Goal: Task Accomplishment & Management: Complete application form

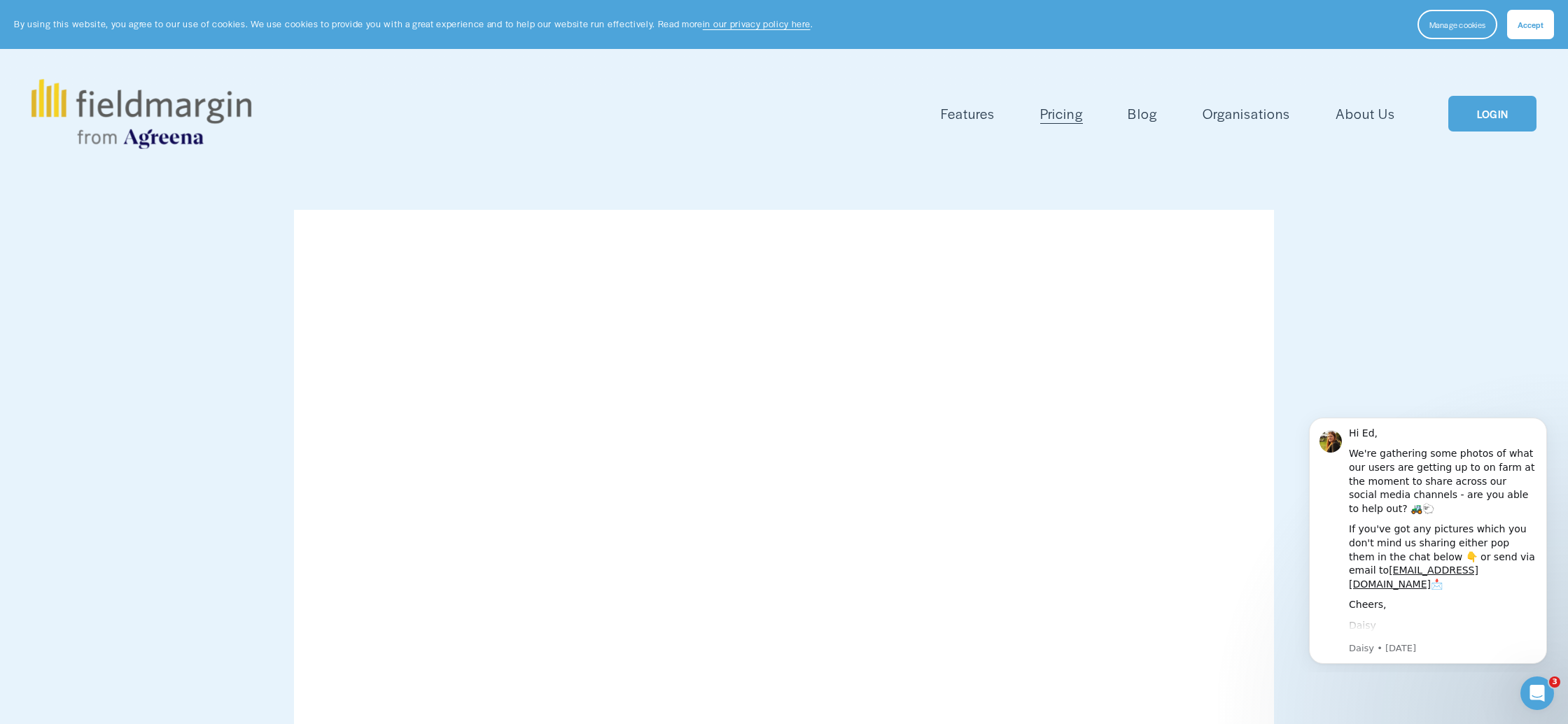
drag, startPoint x: 1533, startPoint y: 31, endPoint x: 1529, endPoint y: 55, distance: 24.3
click at [1533, 31] on button "Accept" at bounding box center [1530, 24] width 47 height 29
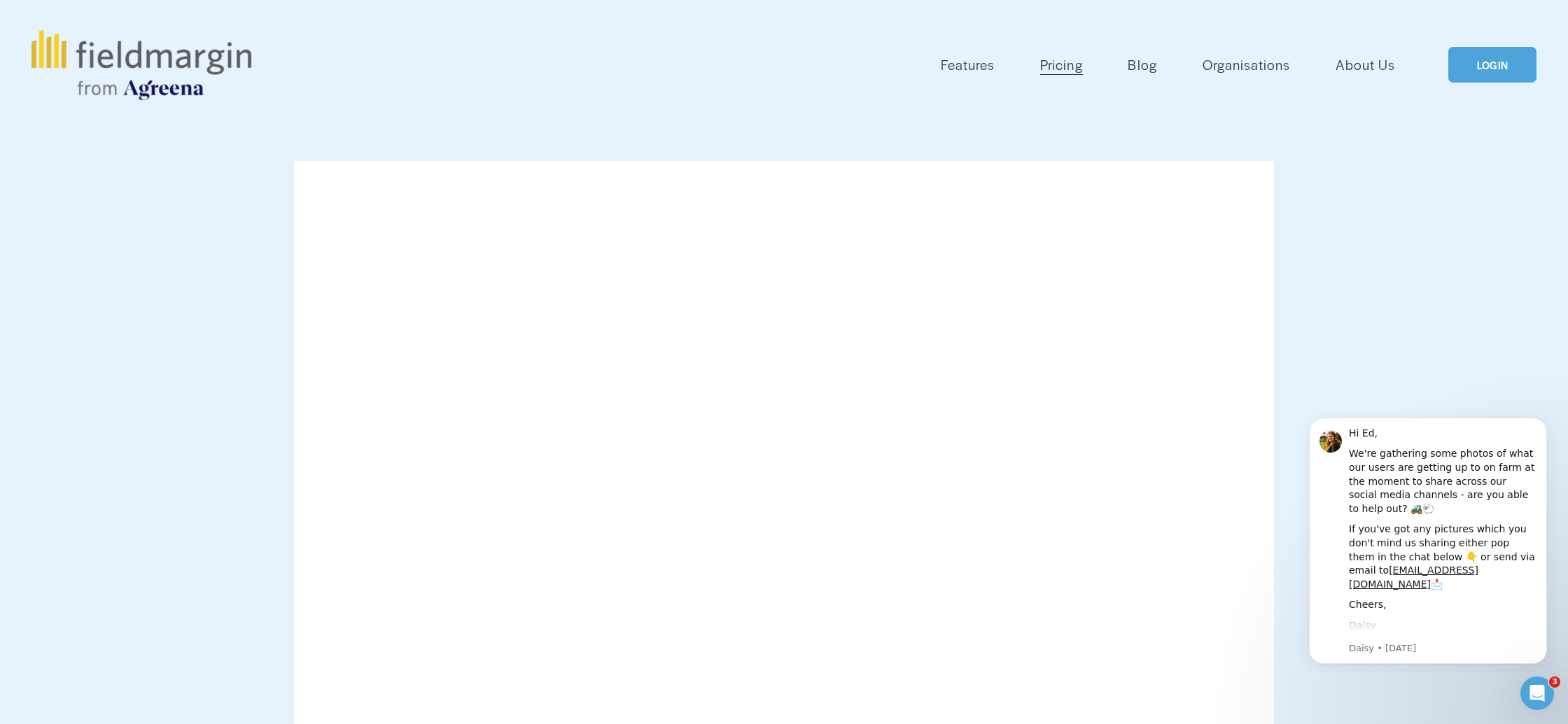
click at [1499, 65] on link "LOGIN" at bounding box center [1492, 65] width 88 height 36
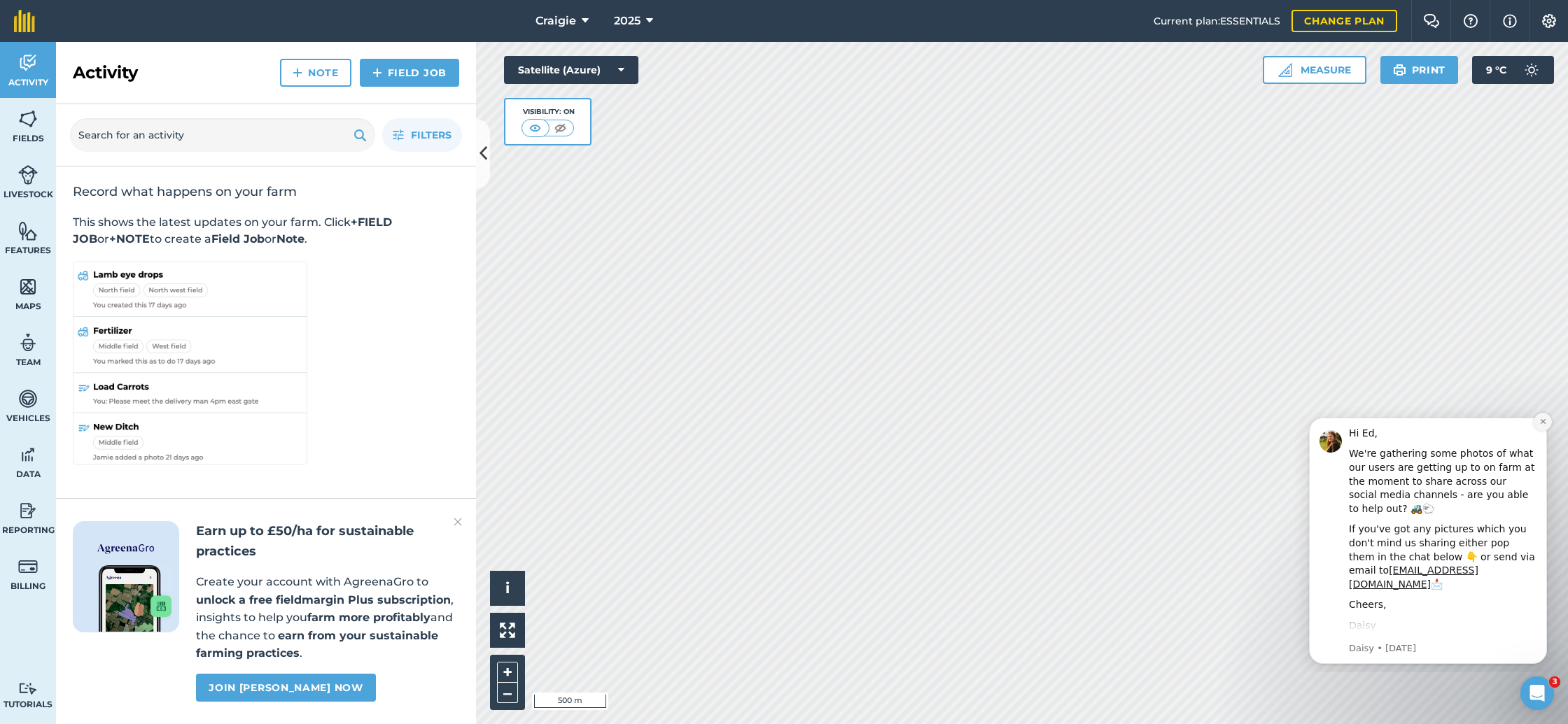
click at [1540, 422] on icon "Dismiss notification" at bounding box center [1543, 421] width 8 height 8
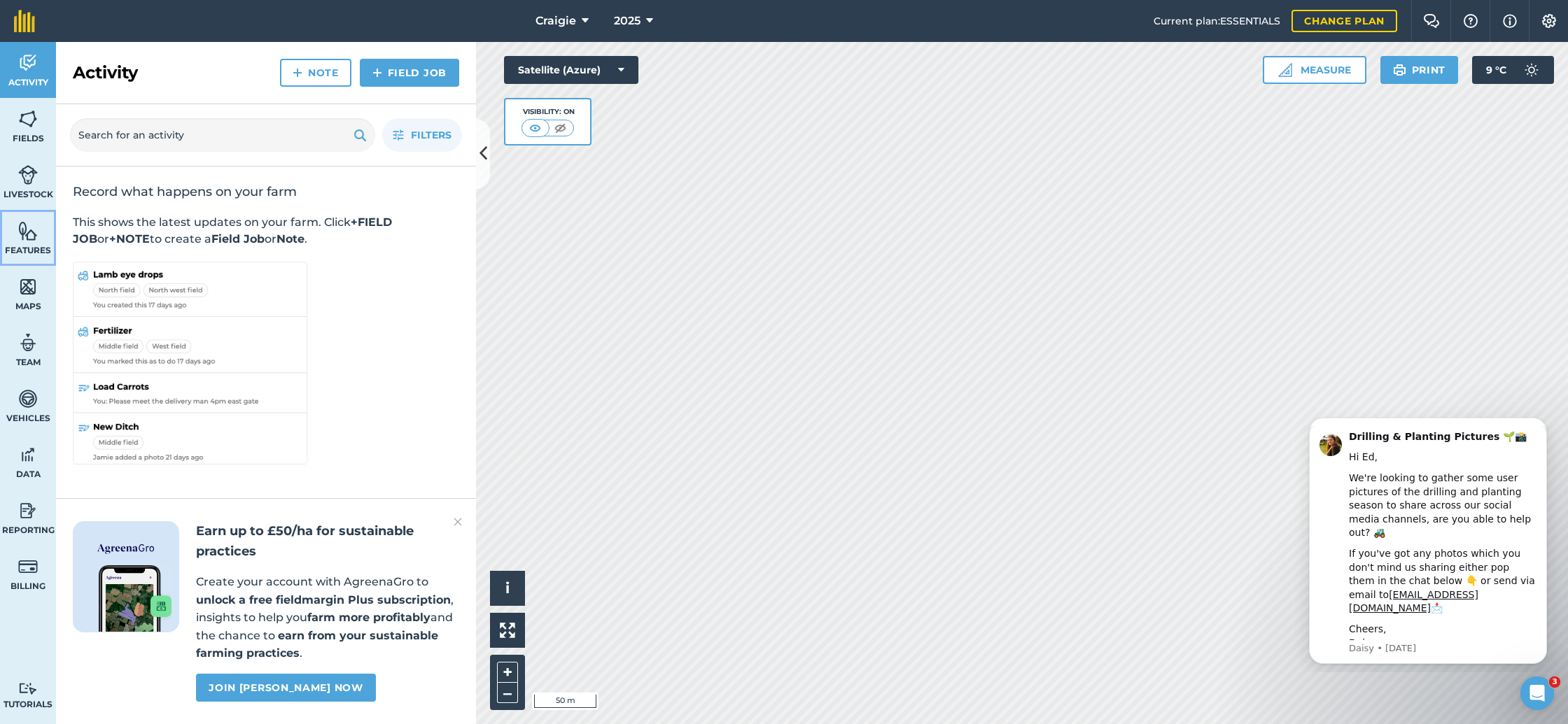
click at [30, 235] on img at bounding box center [28, 231] width 20 height 21
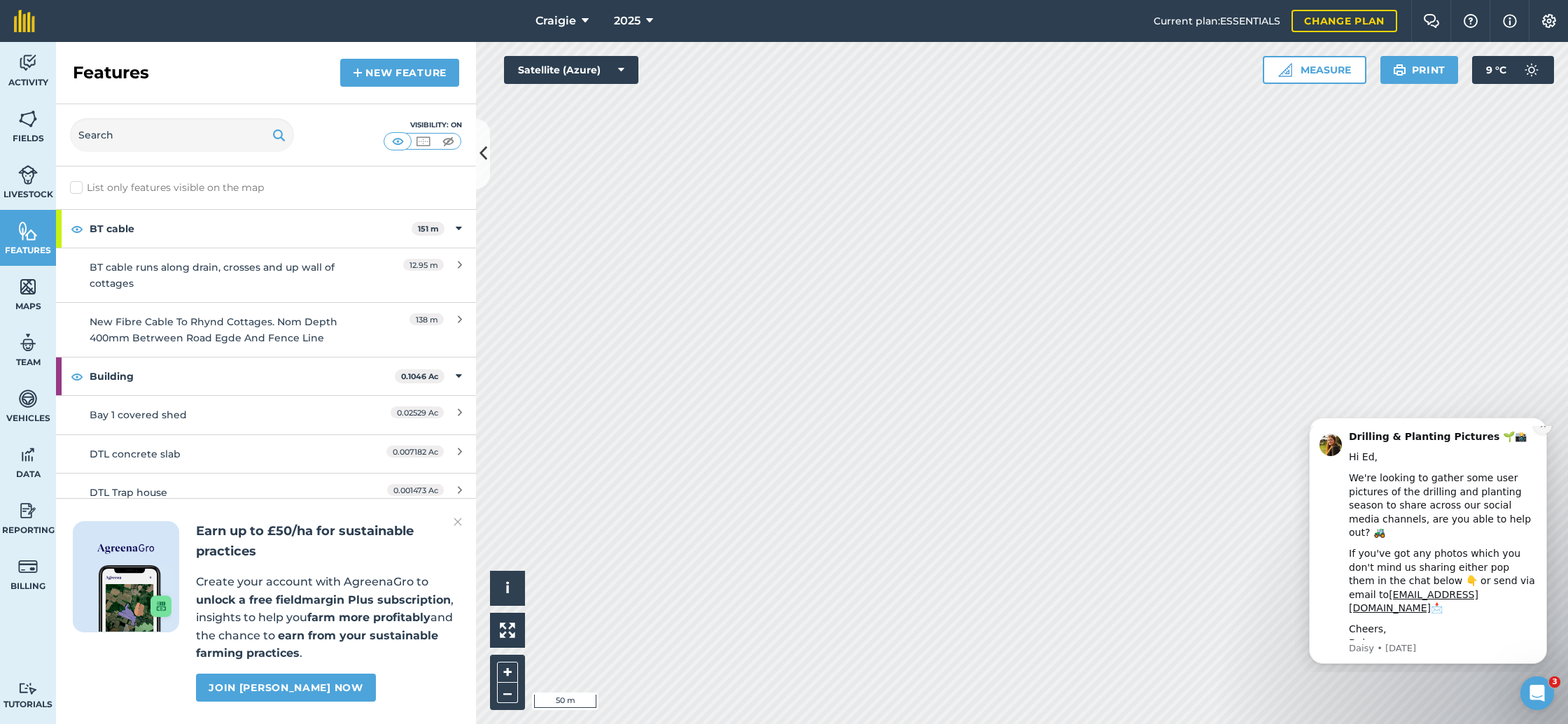
click at [1545, 429] on icon "Dismiss notification" at bounding box center [1543, 424] width 8 height 8
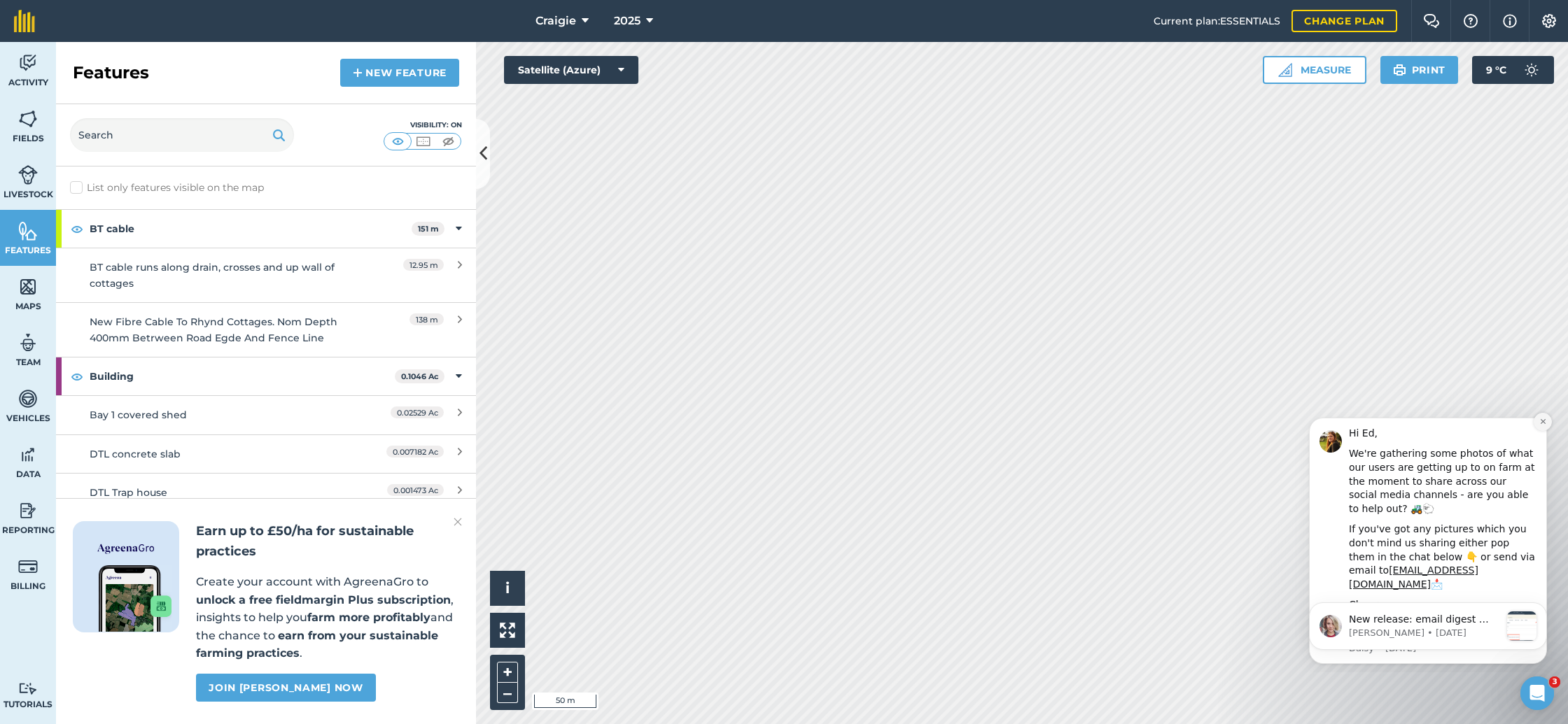
click at [1542, 421] on icon "Dismiss notification" at bounding box center [1542, 421] width 5 height 5
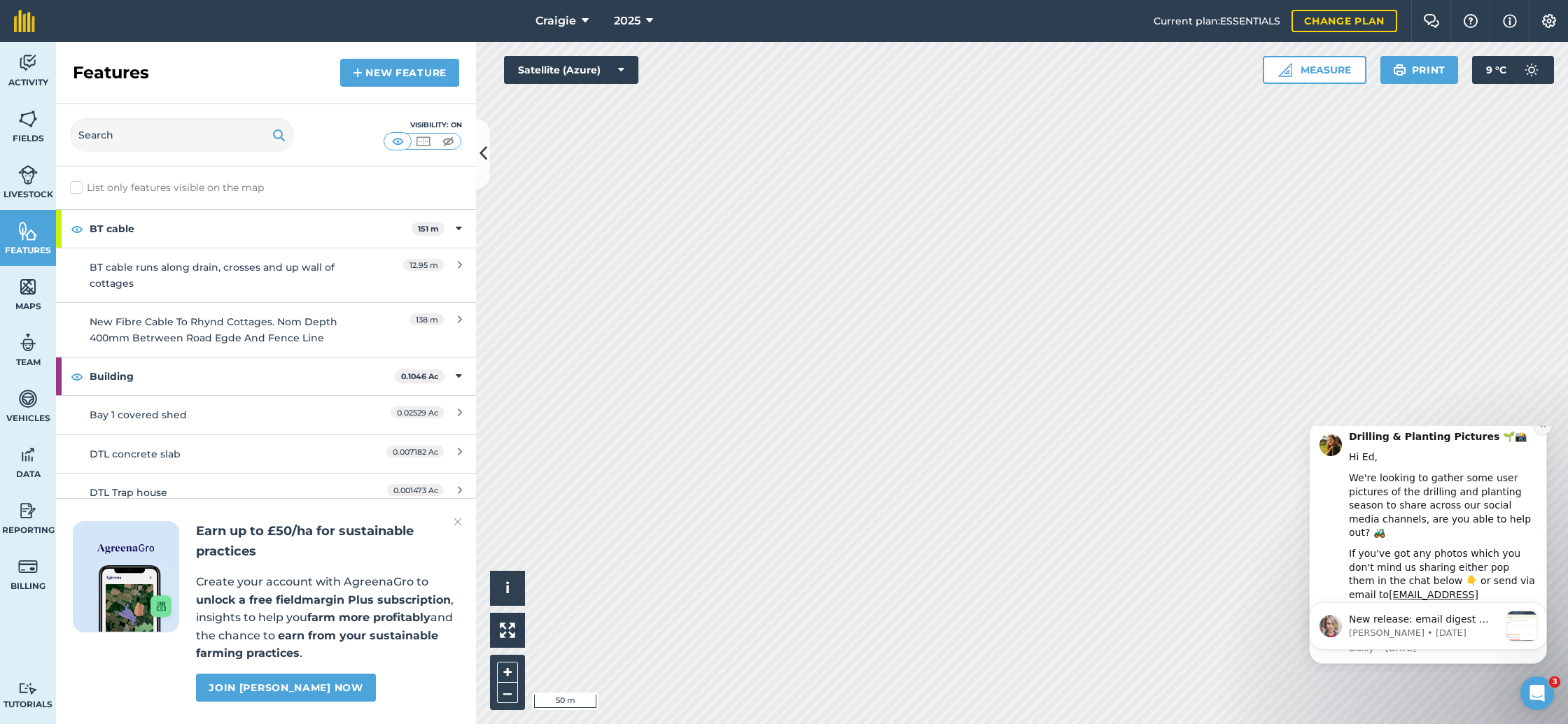
click at [1544, 429] on icon "Dismiss notification" at bounding box center [1543, 424] width 8 height 8
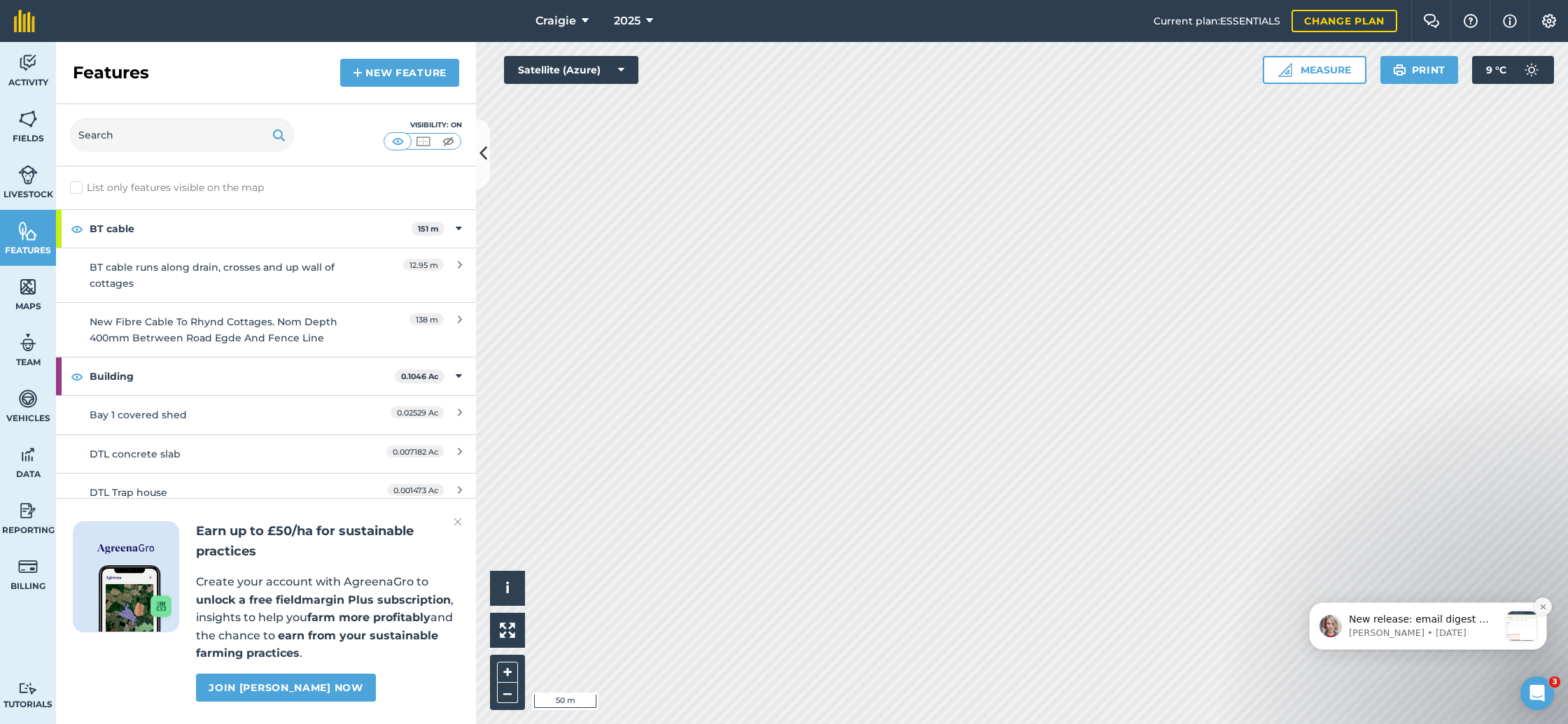
click at [1545, 604] on icon "Dismiss notification" at bounding box center [1543, 606] width 8 height 8
click at [1544, 606] on icon "Dismiss notification" at bounding box center [1543, 606] width 8 height 8
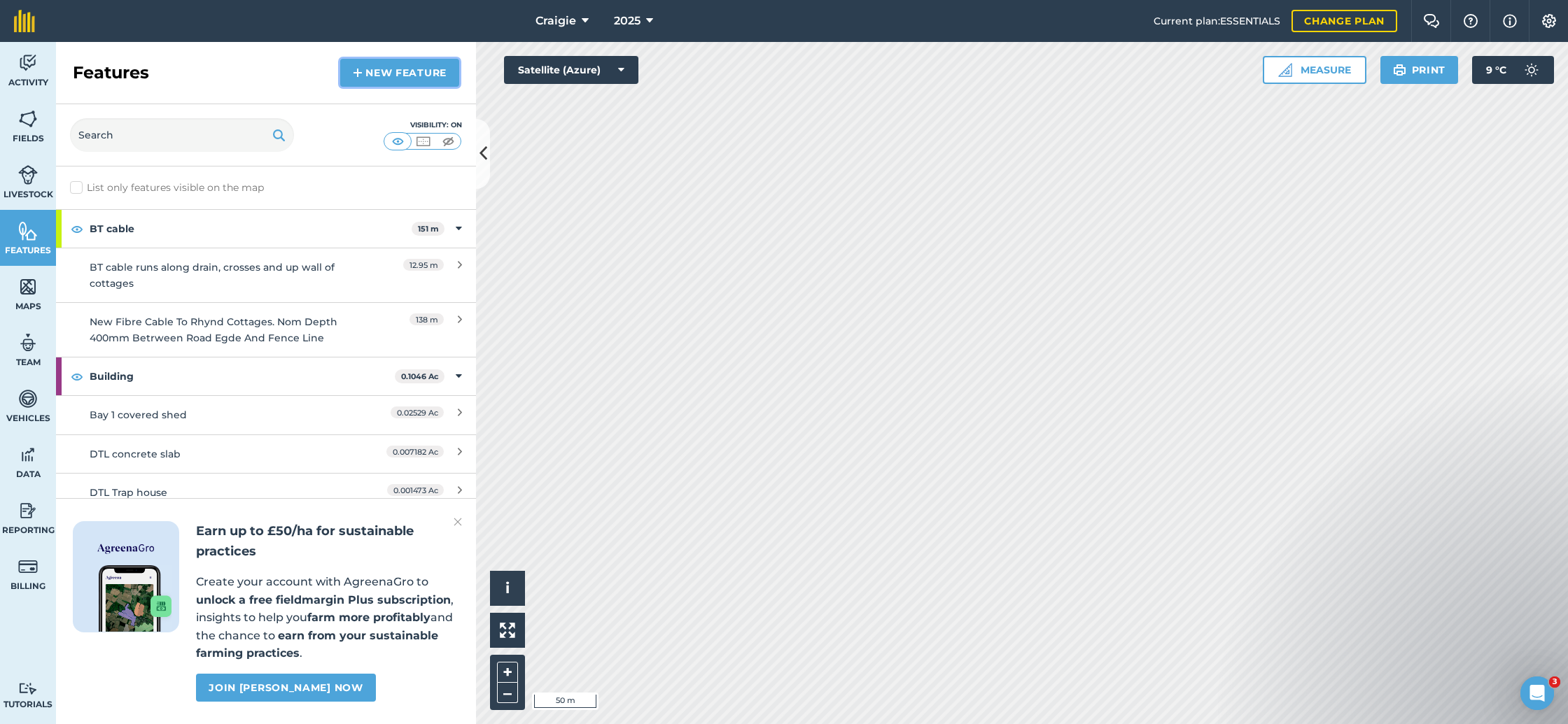
click at [379, 68] on link "New feature" at bounding box center [400, 73] width 119 height 28
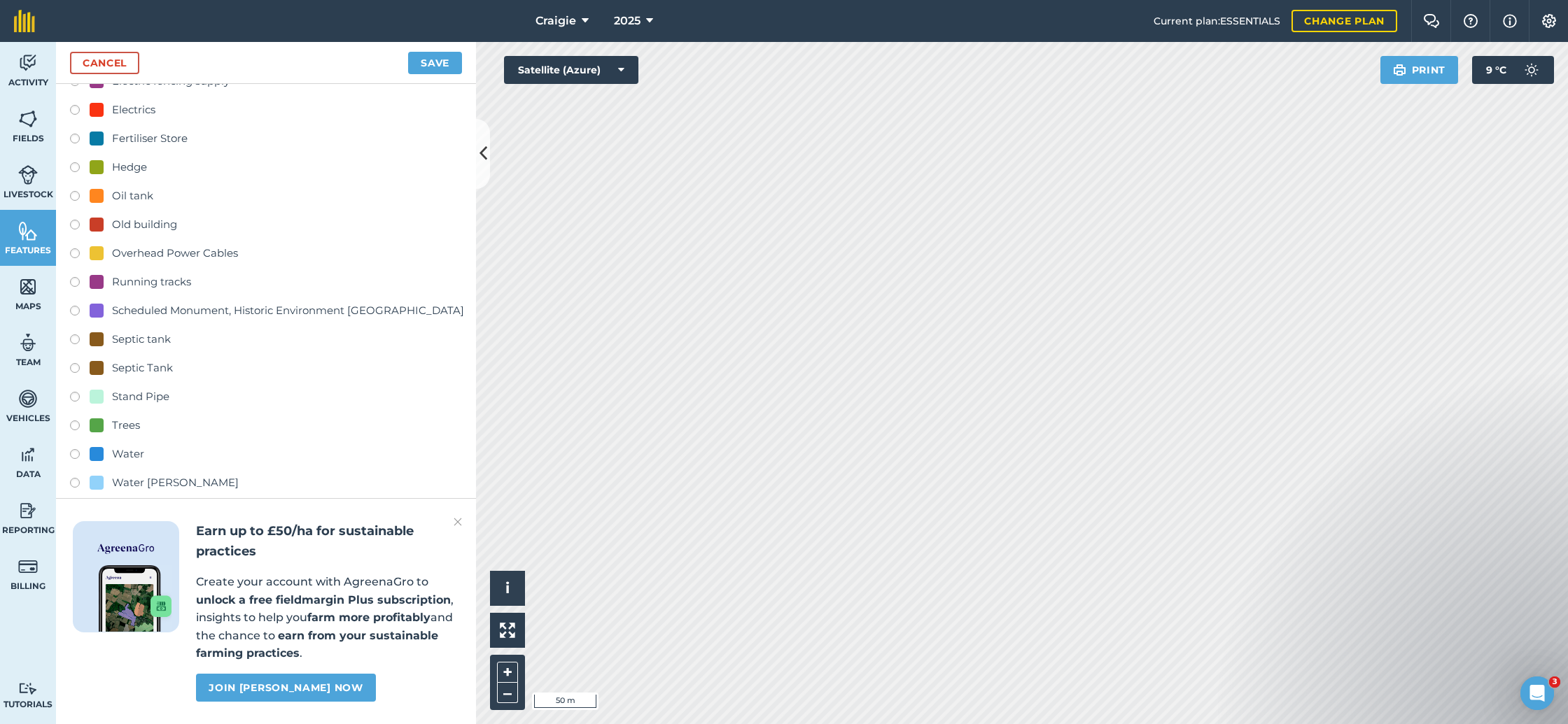
scroll to position [204, 0]
click at [121, 447] on div "Water" at bounding box center [128, 448] width 32 height 17
radio input "true"
type input "Water 2"
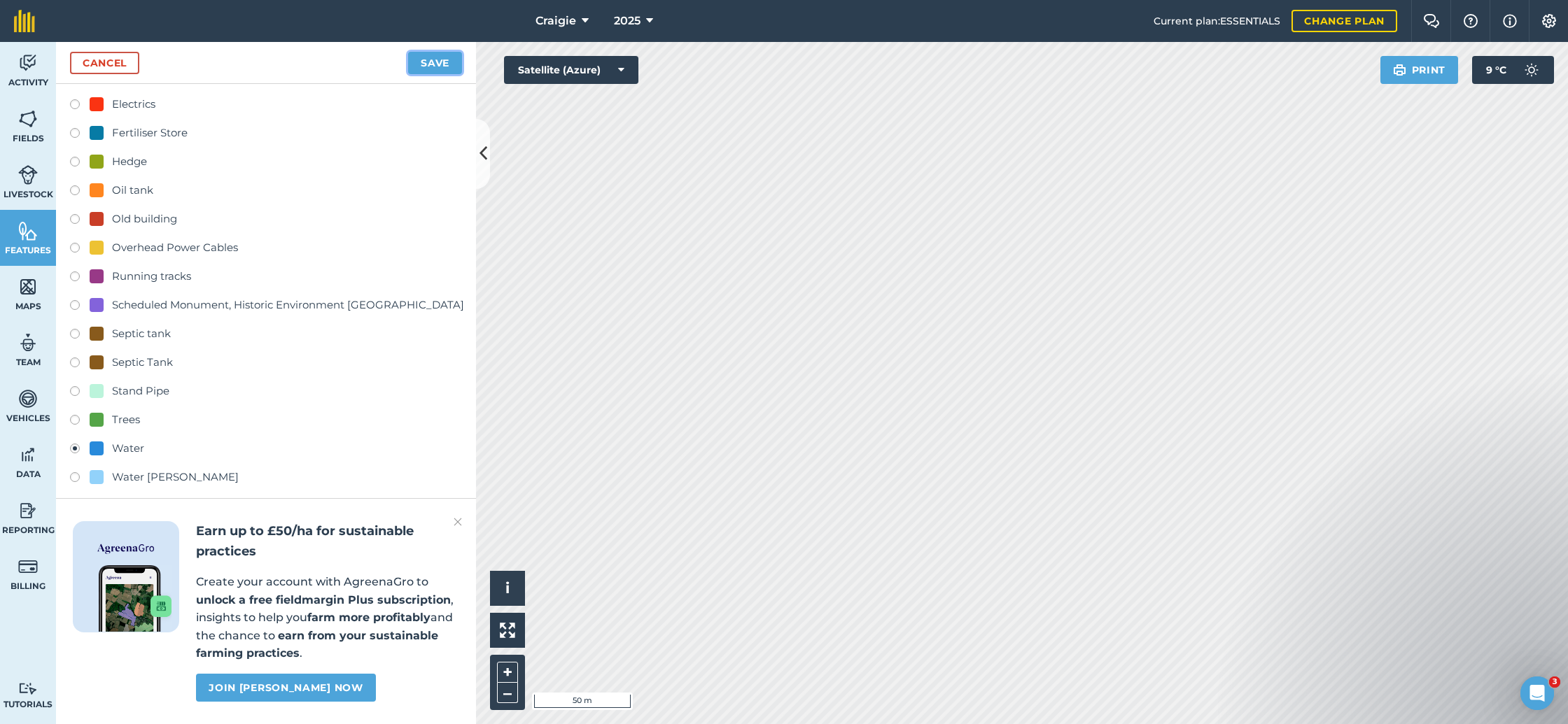
click at [441, 65] on button "Save" at bounding box center [435, 62] width 54 height 22
click at [420, 67] on button "Save" at bounding box center [435, 62] width 54 height 22
click at [21, 237] on img at bounding box center [28, 231] width 20 height 21
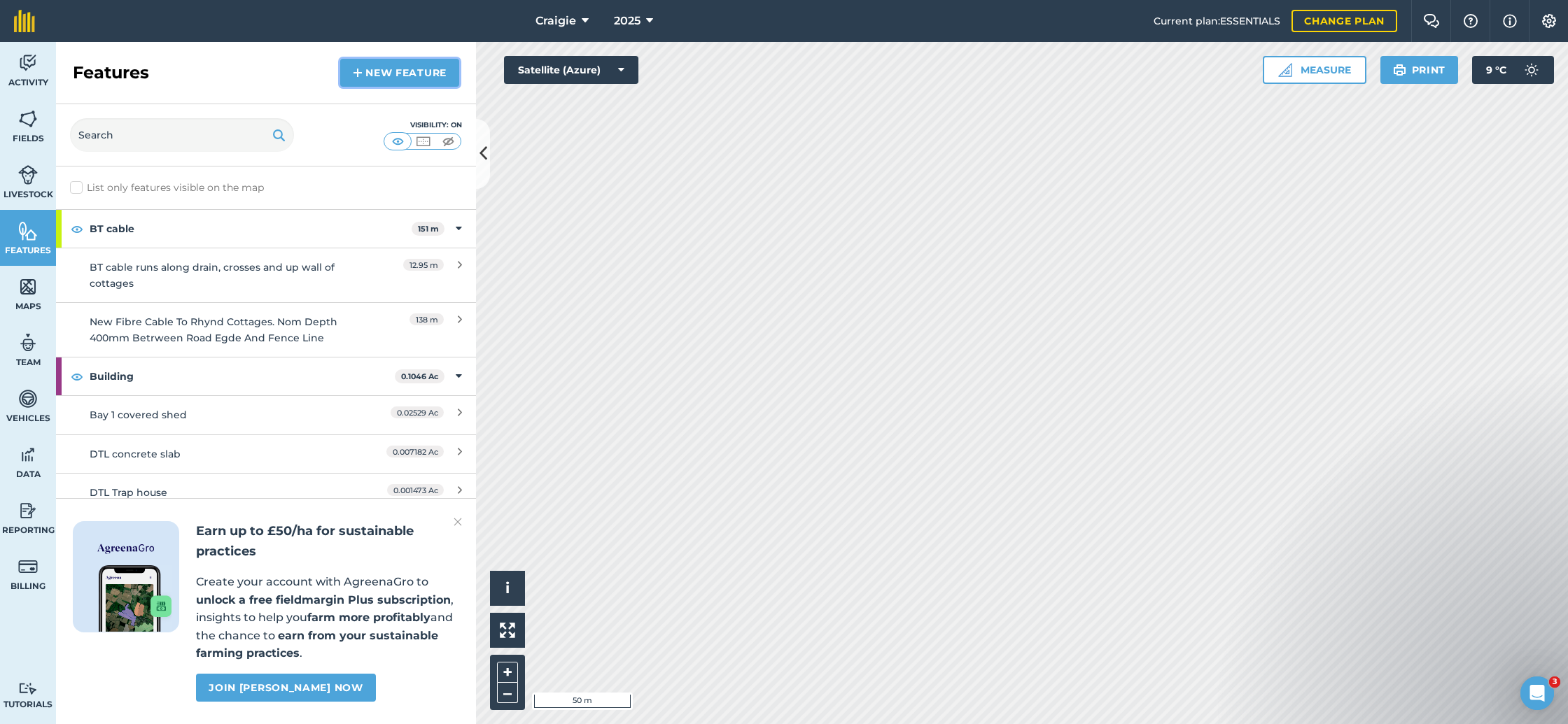
click at [386, 75] on link "New feature" at bounding box center [400, 73] width 119 height 28
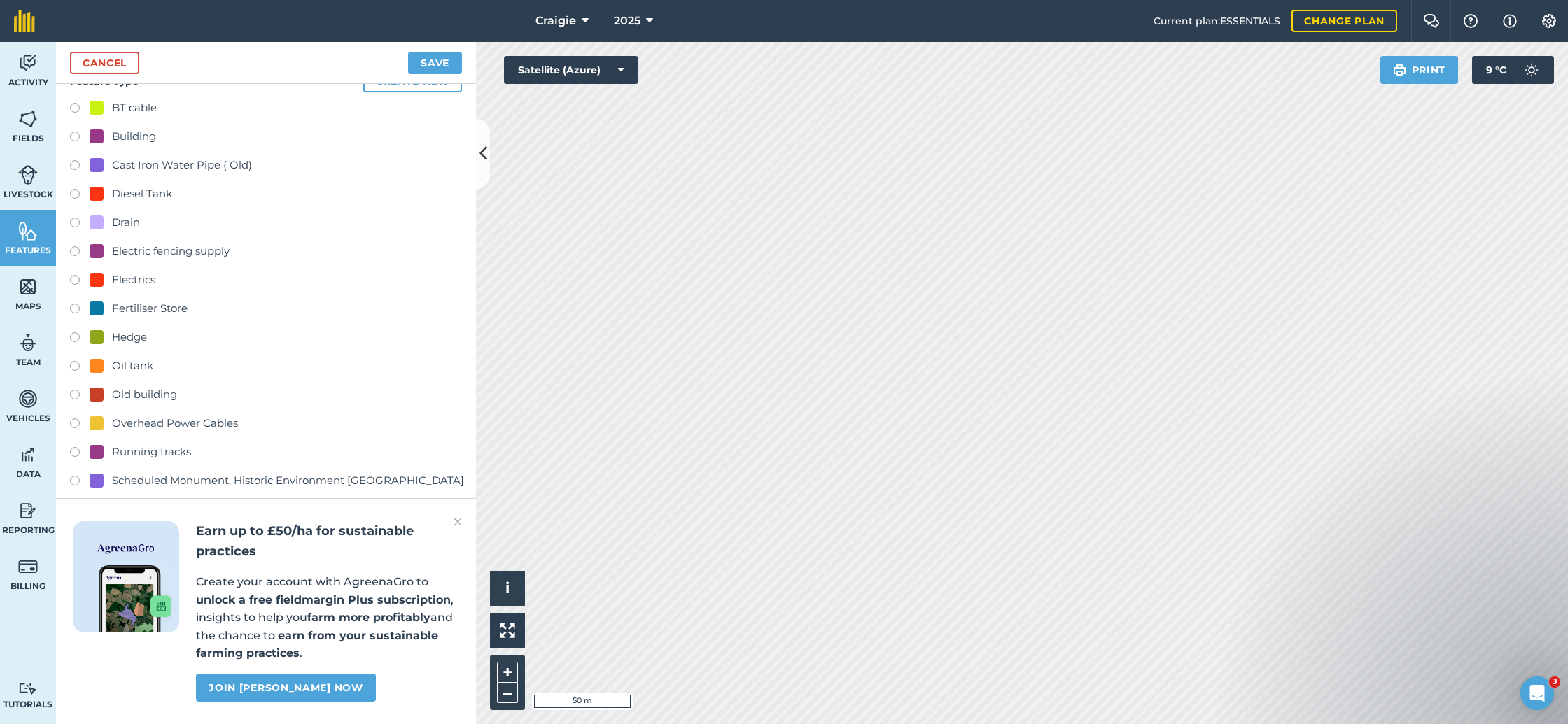
scroll to position [204, 0]
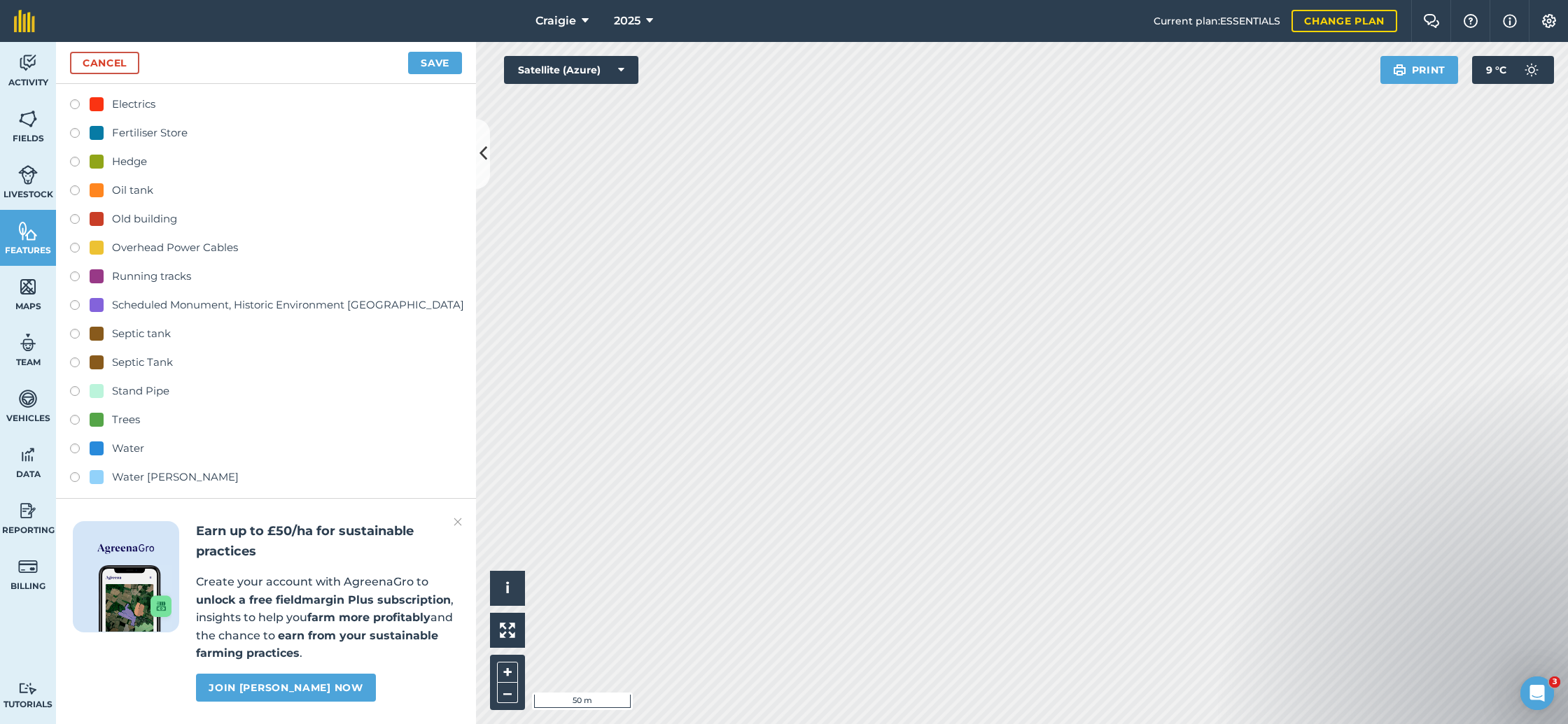
click at [119, 451] on div "Water" at bounding box center [128, 448] width 32 height 17
radio input "true"
click at [422, 54] on button "Save" at bounding box center [435, 62] width 54 height 22
click at [458, 520] on img at bounding box center [458, 522] width 9 height 17
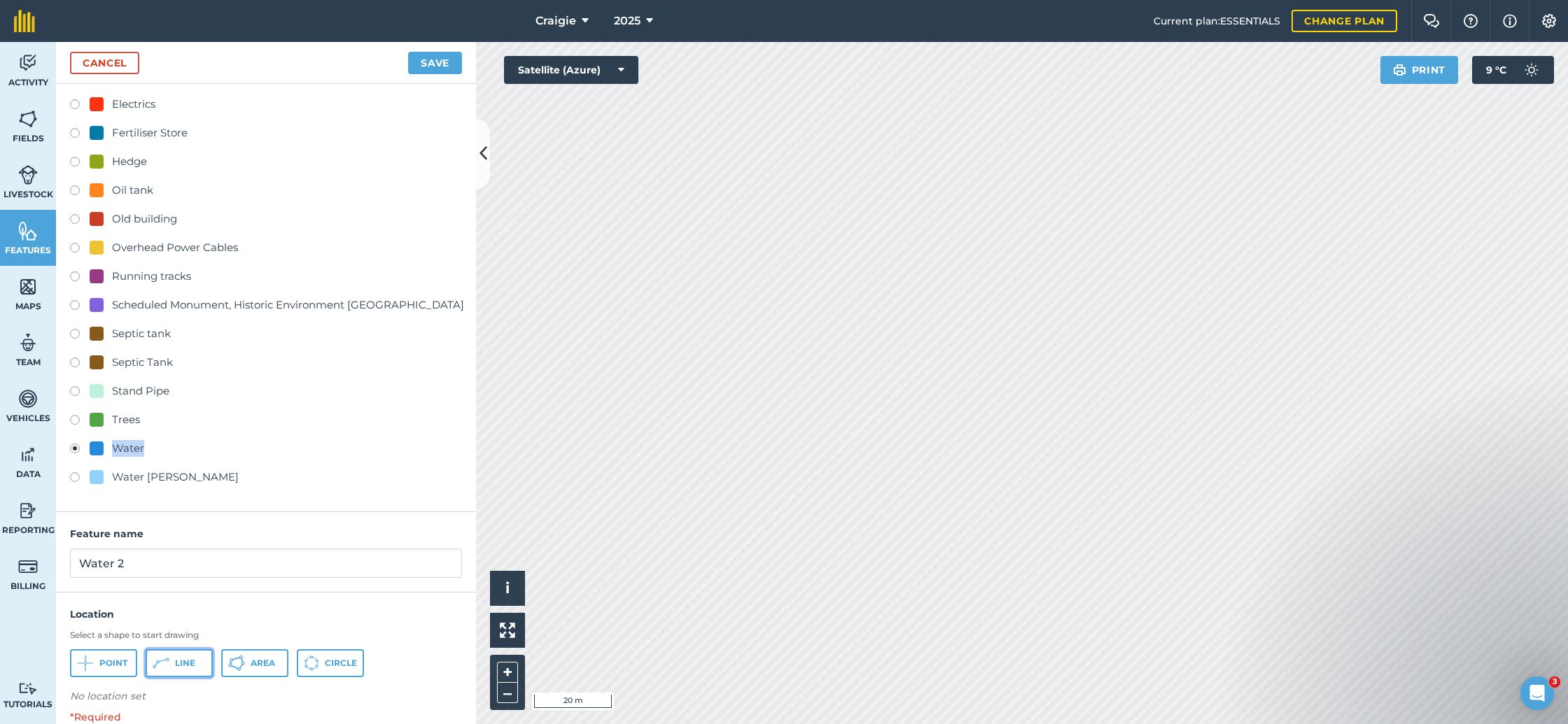
click at [182, 659] on span "Line" at bounding box center [185, 662] width 20 height 11
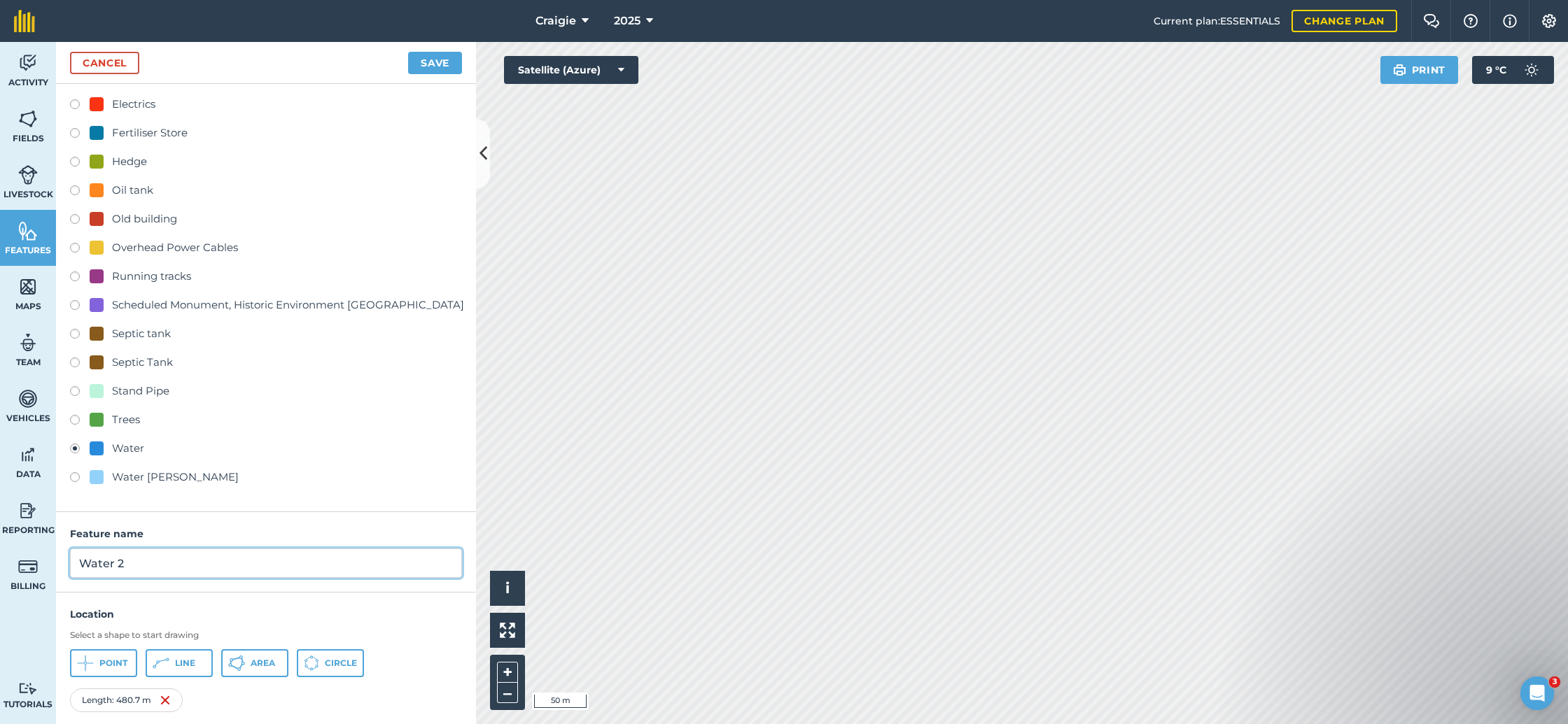
drag, startPoint x: 147, startPoint y: 562, endPoint x: 50, endPoint y: 559, distance: 97.0
click at [50, 559] on div "Activity Fields Livestock Features Maps Team Vehicles Data Reporting Billing Tu…" at bounding box center [784, 383] width 1568 height 682
click at [279, 566] on input "Mains water to farm, according to scottish water" at bounding box center [266, 563] width 392 height 29
click at [332, 563] on input "Mains water to farm, according to Scottish water" at bounding box center [266, 563] width 392 height 29
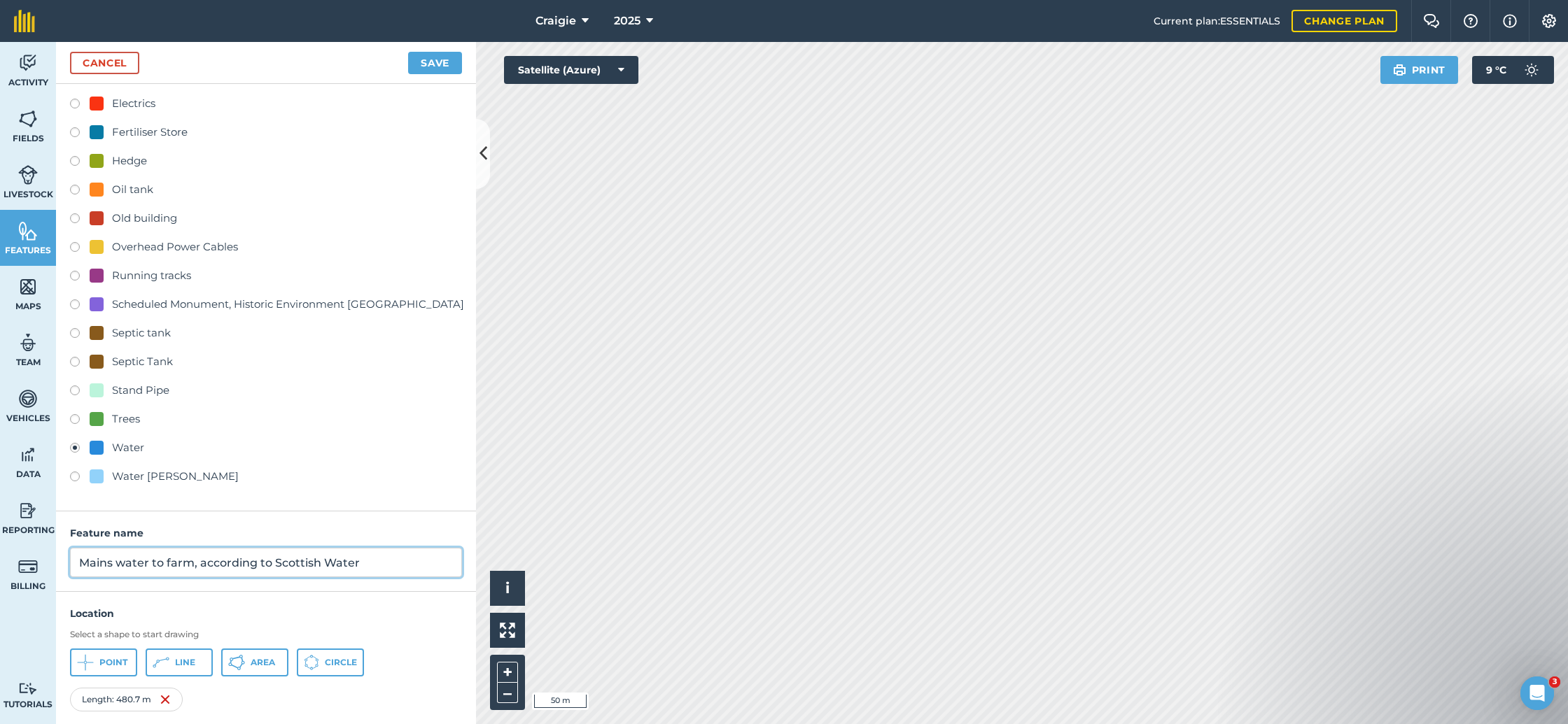
click at [373, 560] on input "Mains water to farm, according to Scottish Water" at bounding box center [266, 562] width 392 height 29
type input "Mains water to farm, according to Scottish Water"
click at [408, 52] on button "Save" at bounding box center [435, 62] width 54 height 22
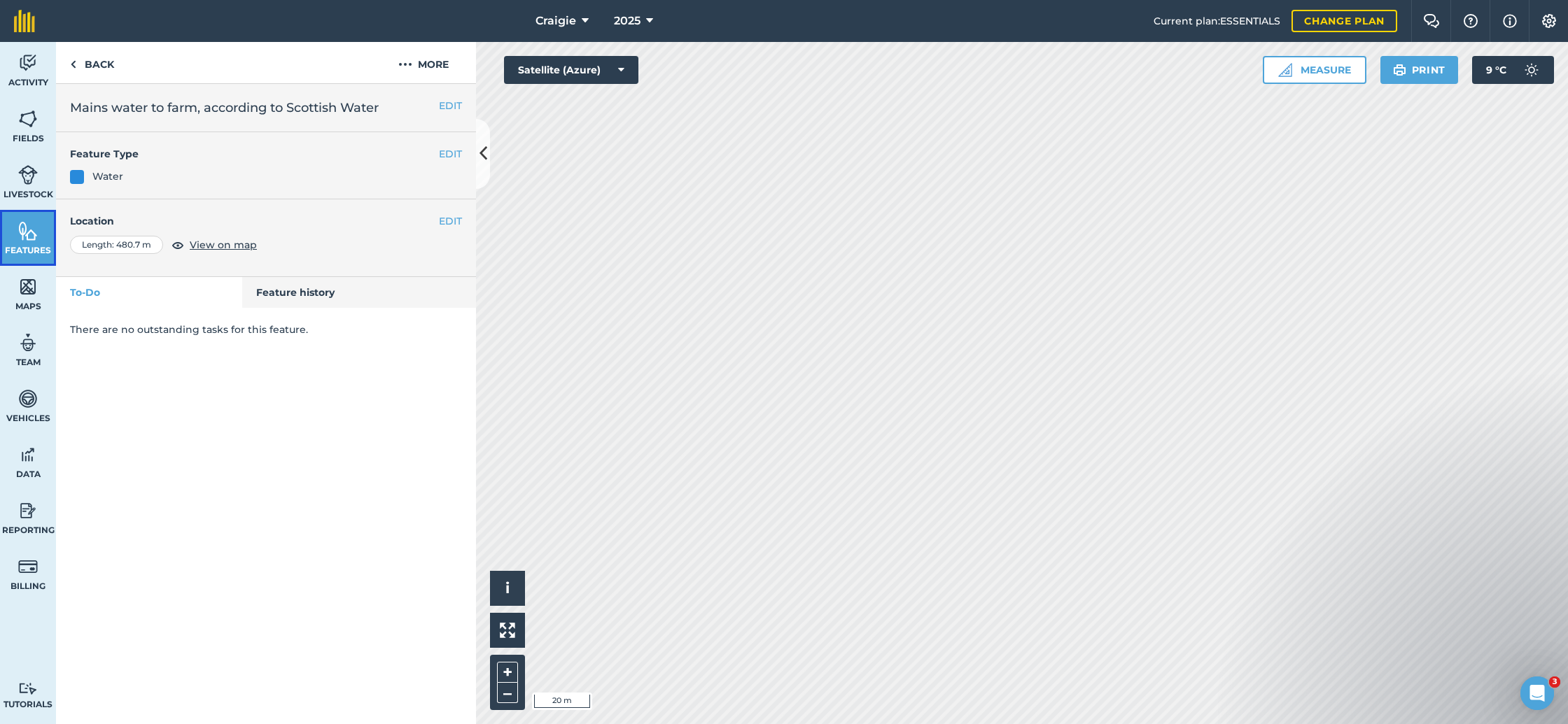
click at [34, 242] on link "Features" at bounding box center [28, 237] width 56 height 56
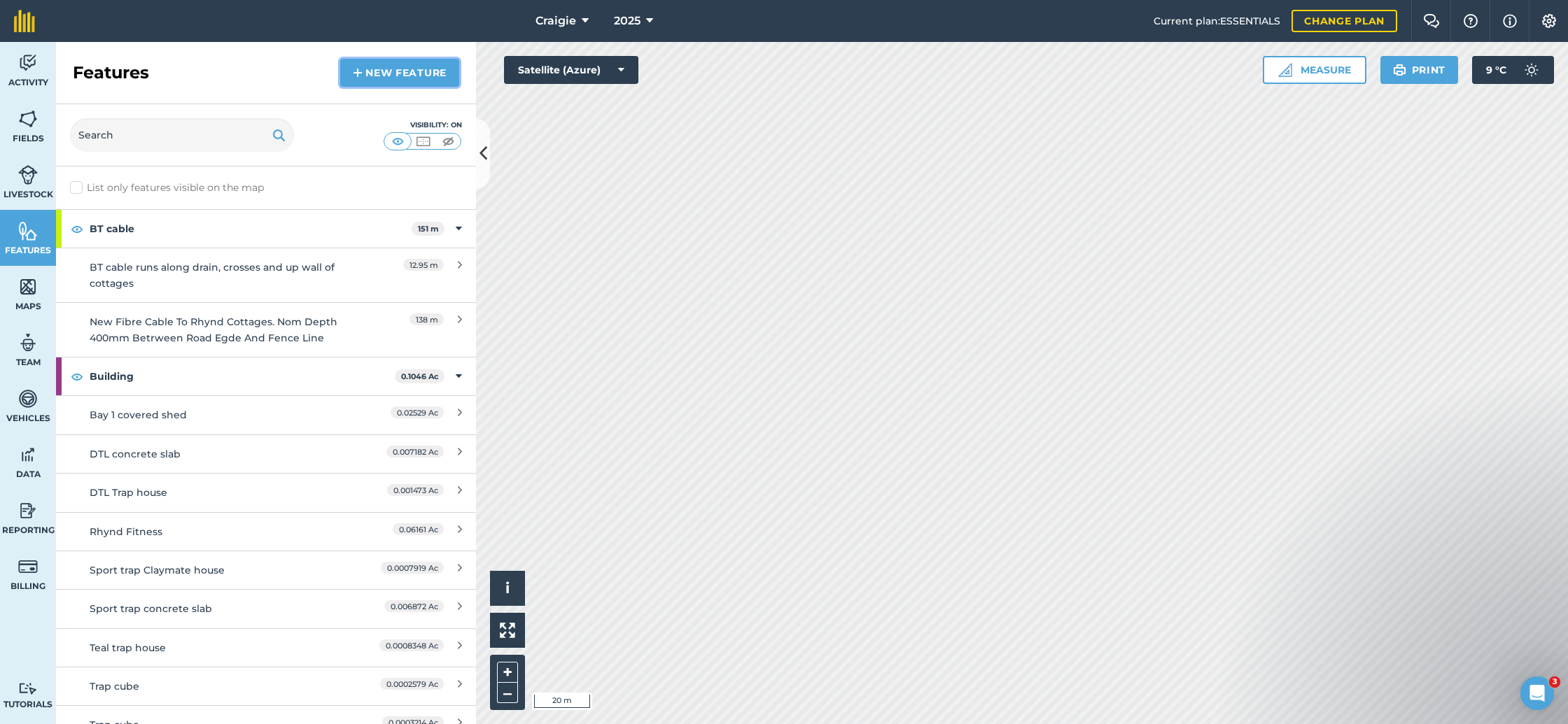
click at [389, 72] on link "New feature" at bounding box center [400, 73] width 119 height 28
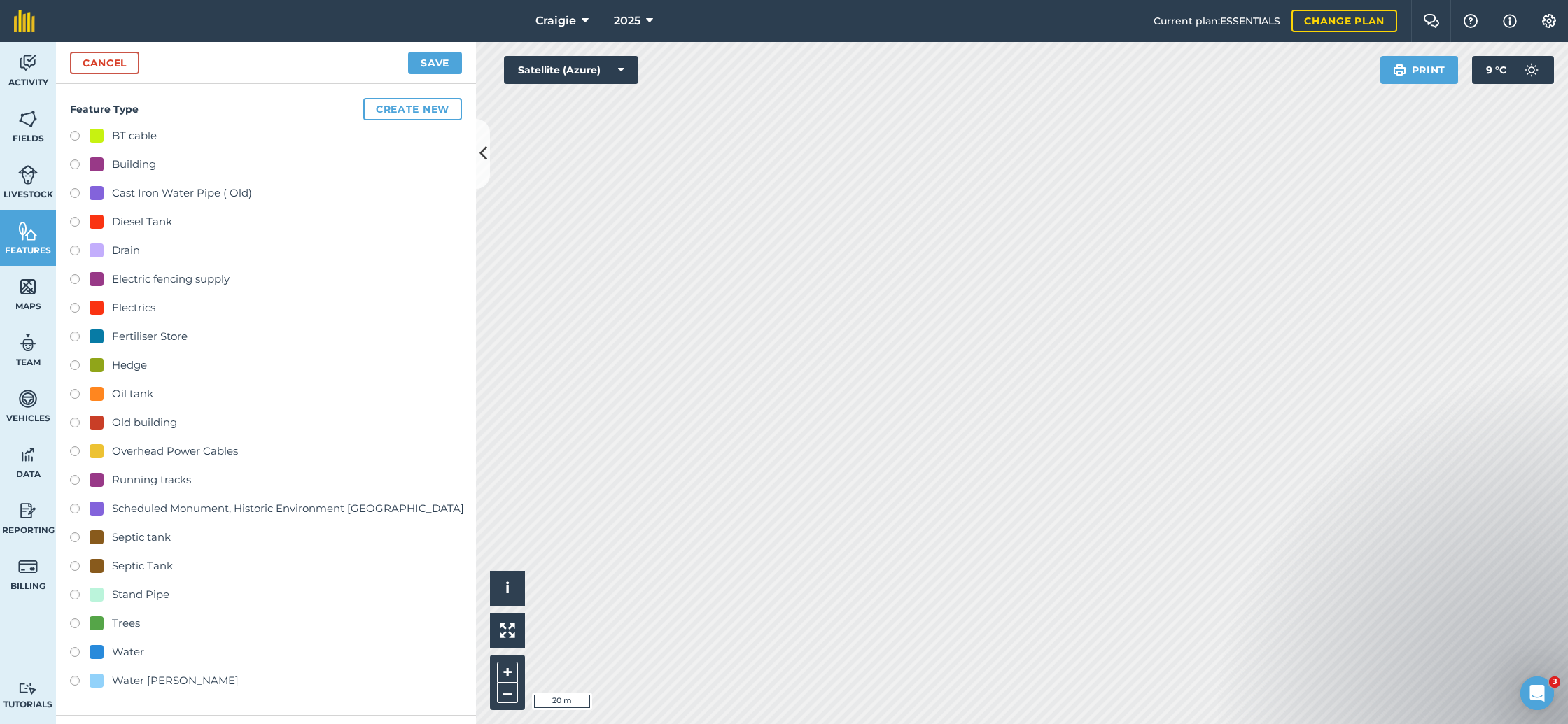
click at [134, 655] on div "Water" at bounding box center [128, 651] width 32 height 17
radio input "true"
click at [447, 65] on button "Save" at bounding box center [435, 62] width 54 height 22
click at [413, 107] on button "Create new" at bounding box center [412, 109] width 99 height 22
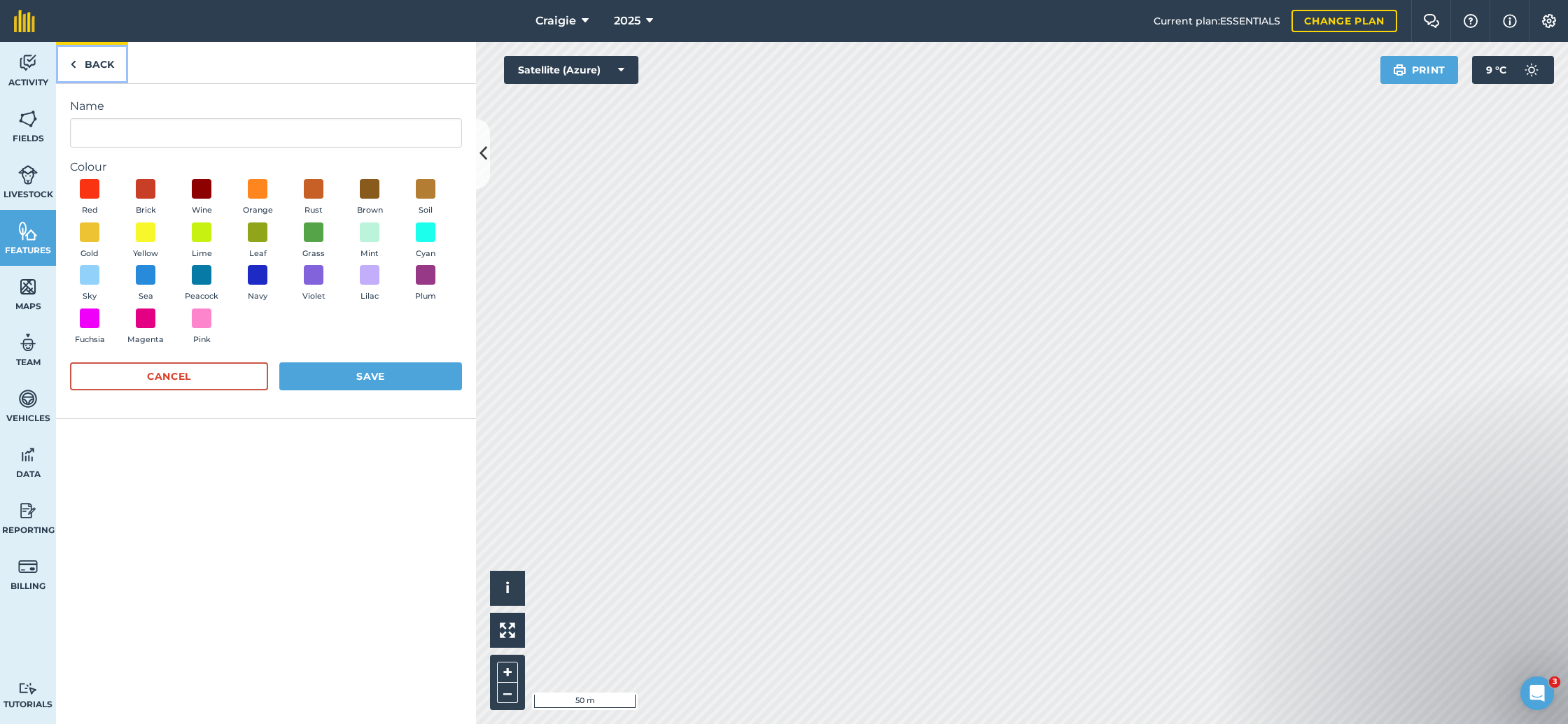
click at [87, 67] on link "Back" at bounding box center [91, 62] width 72 height 41
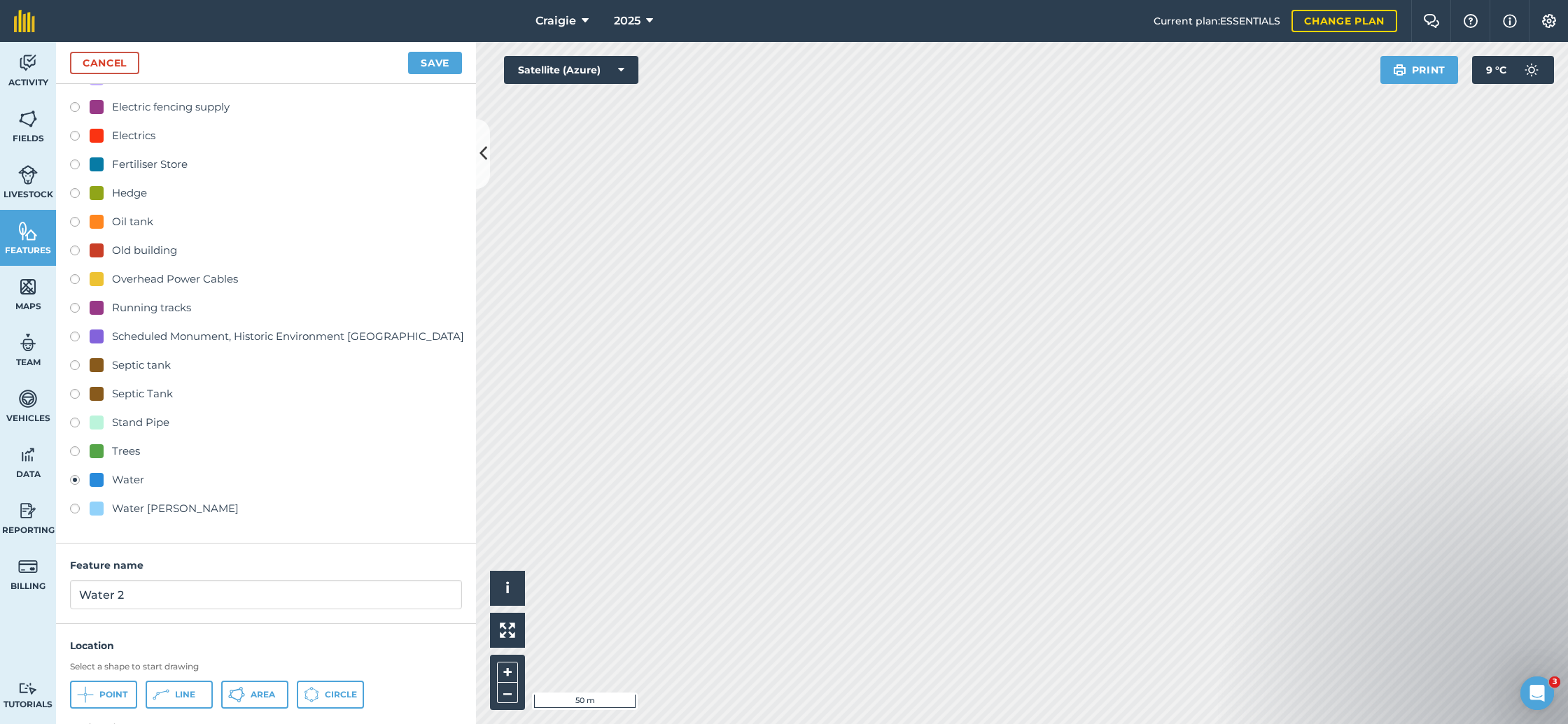
scroll to position [230, 0]
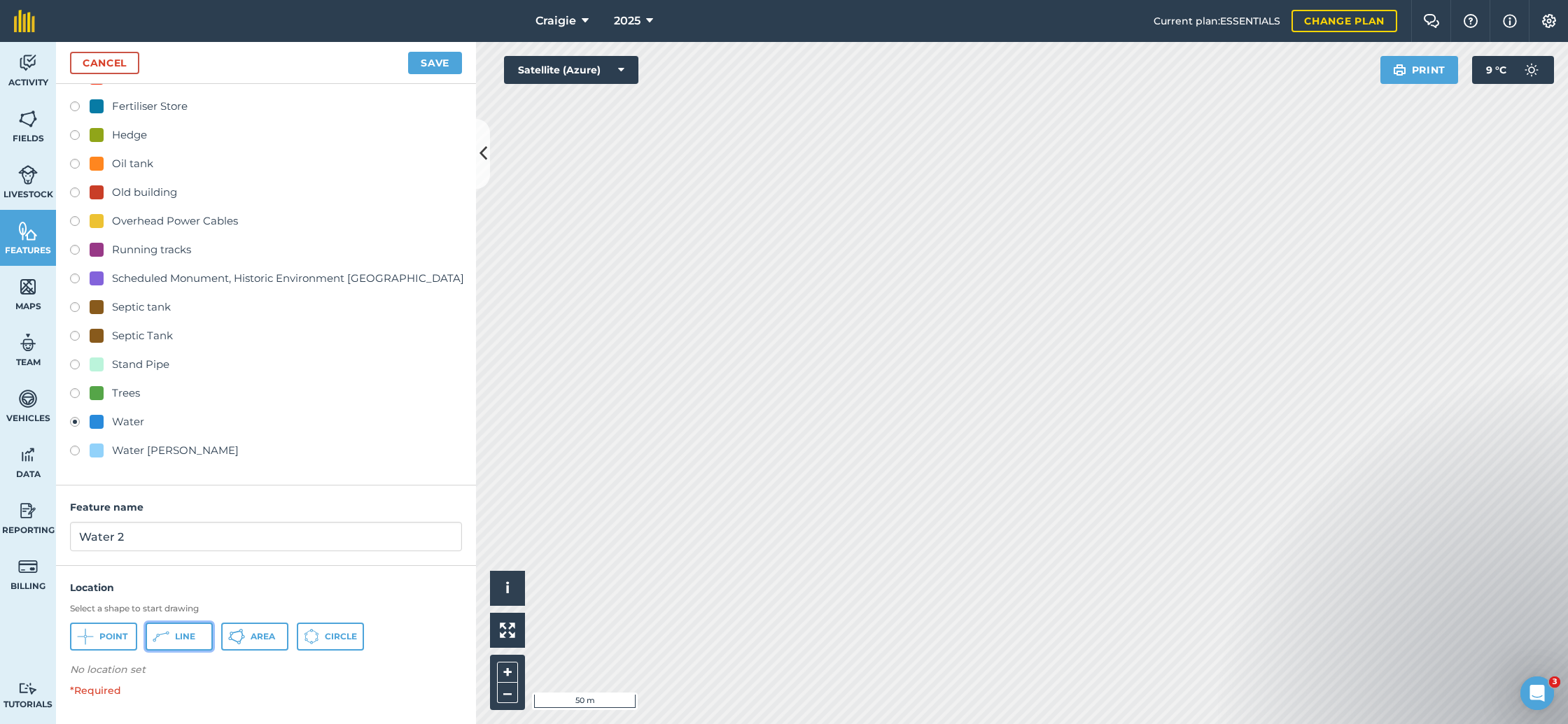
click at [170, 633] on button "Line" at bounding box center [179, 636] width 68 height 28
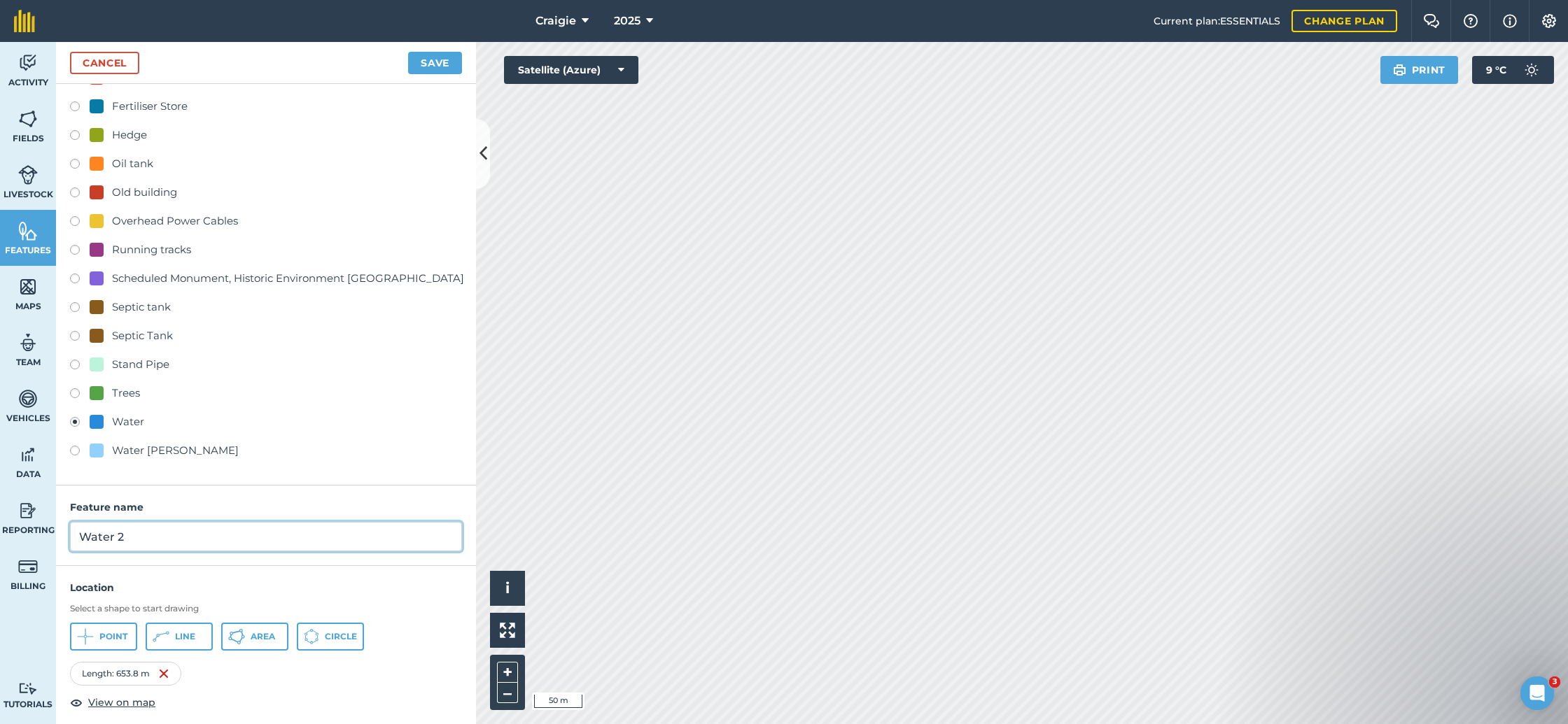
drag, startPoint x: 126, startPoint y: 537, endPoint x: 53, endPoint y: 532, distance: 73.2
click at [53, 532] on div "Activity Fields Livestock Features Maps Team Vehicles Data Reporting Billing Tu…" at bounding box center [784, 383] width 1568 height 682
click at [407, 530] on input "Mains water to cottages, according to Scottish Water" at bounding box center [266, 535] width 392 height 29
type input "Mains water to cottages, according to Scottish Water"
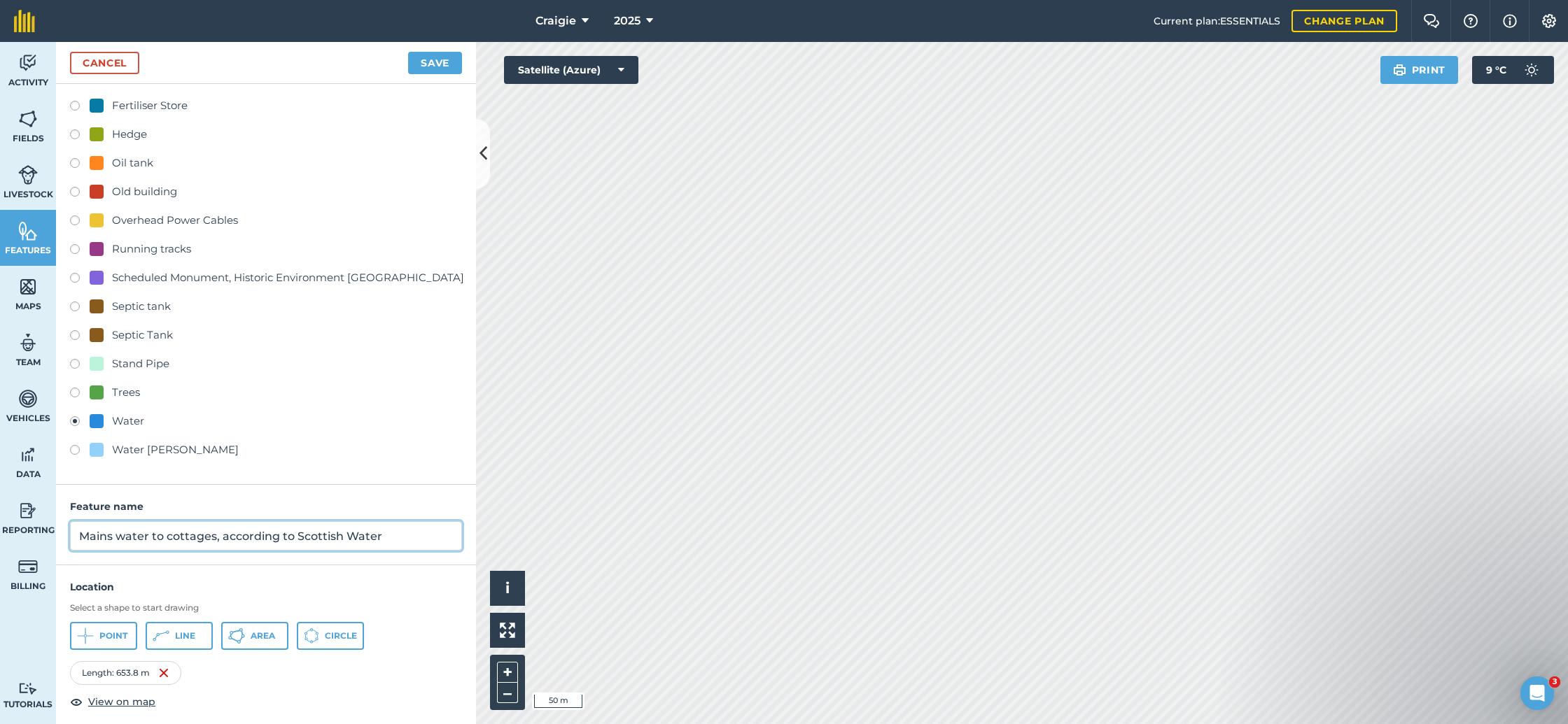
click at [408, 52] on button "Save" at bounding box center [435, 62] width 54 height 22
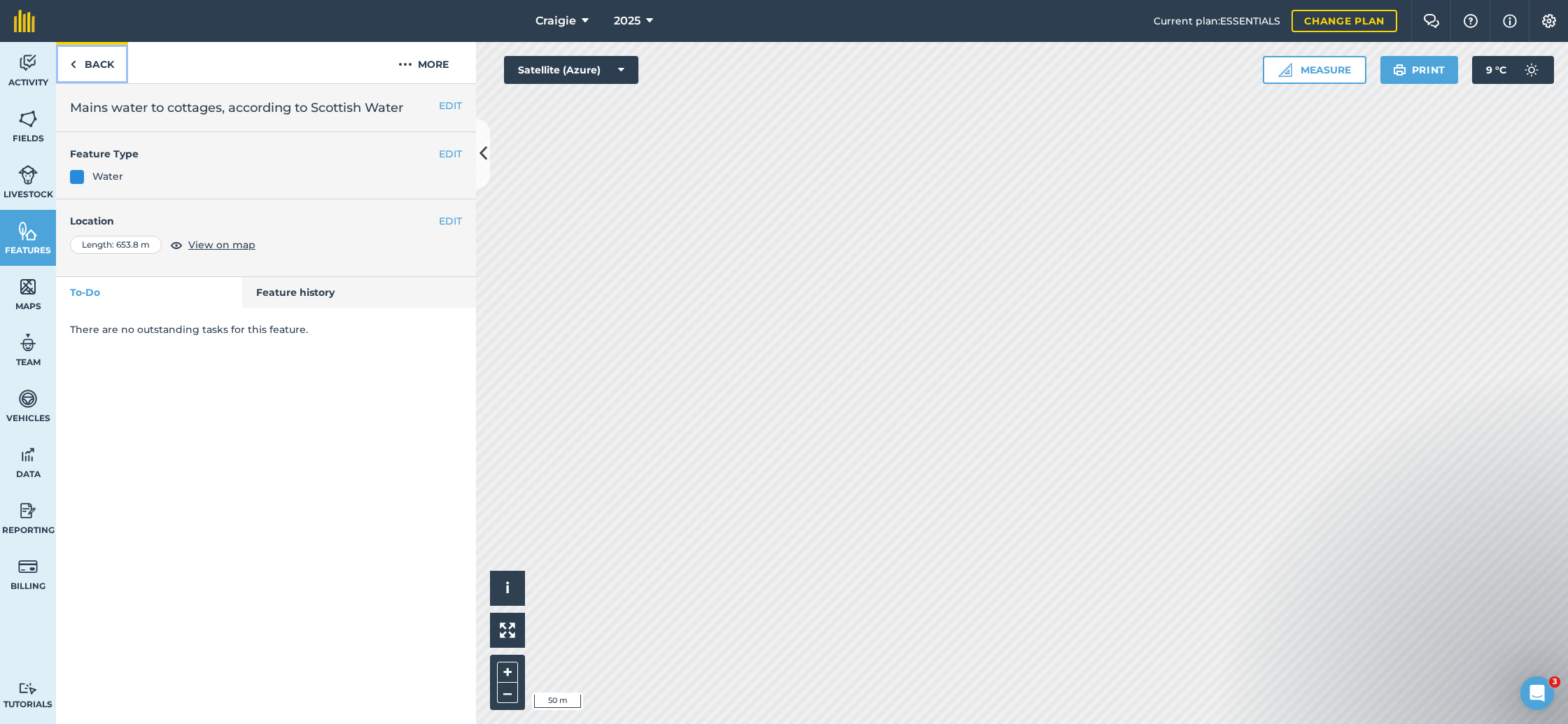
click at [98, 59] on link "Back" at bounding box center [91, 62] width 72 height 41
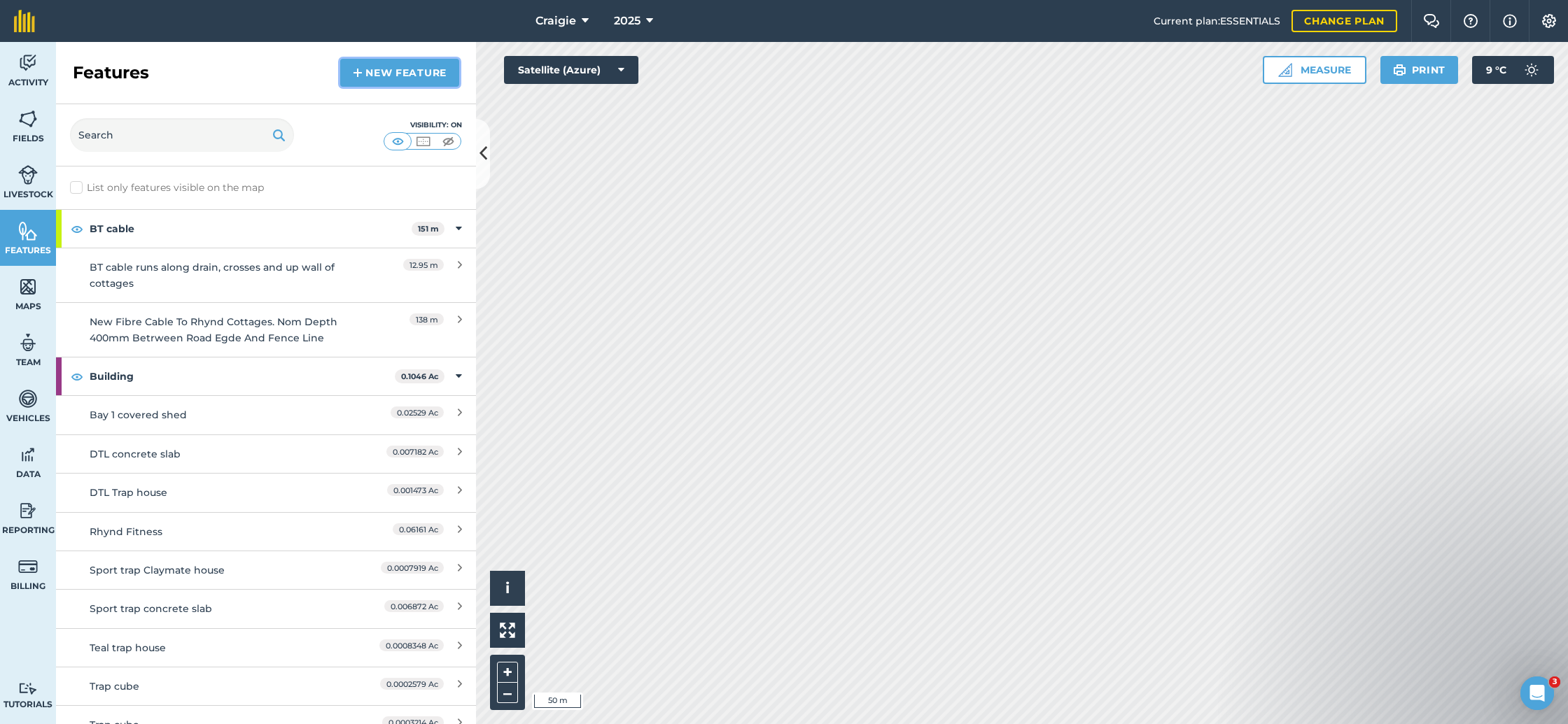
click at [410, 79] on link "New feature" at bounding box center [400, 73] width 119 height 28
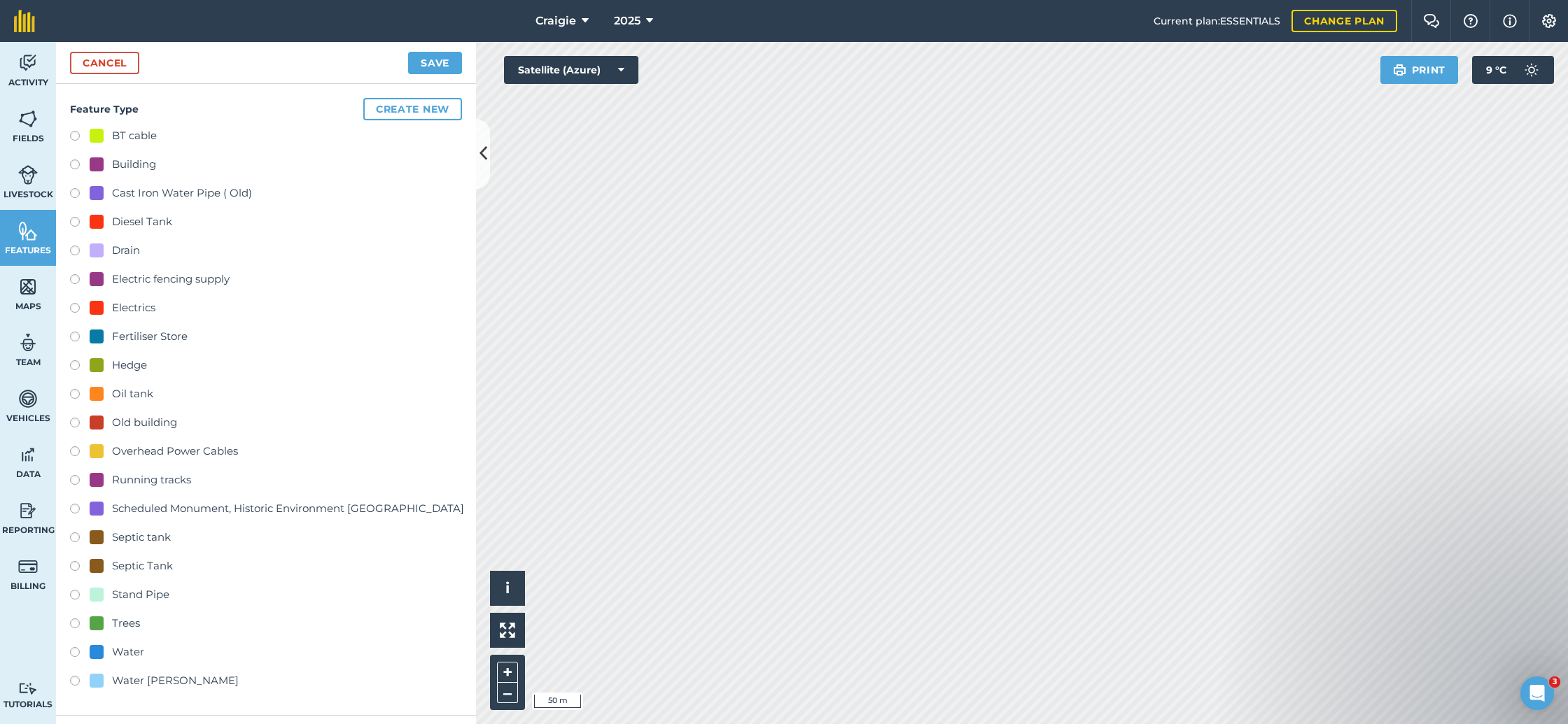
click at [123, 654] on div "Water" at bounding box center [128, 651] width 32 height 17
radio input "true"
click at [437, 64] on button "Save" at bounding box center [435, 62] width 54 height 22
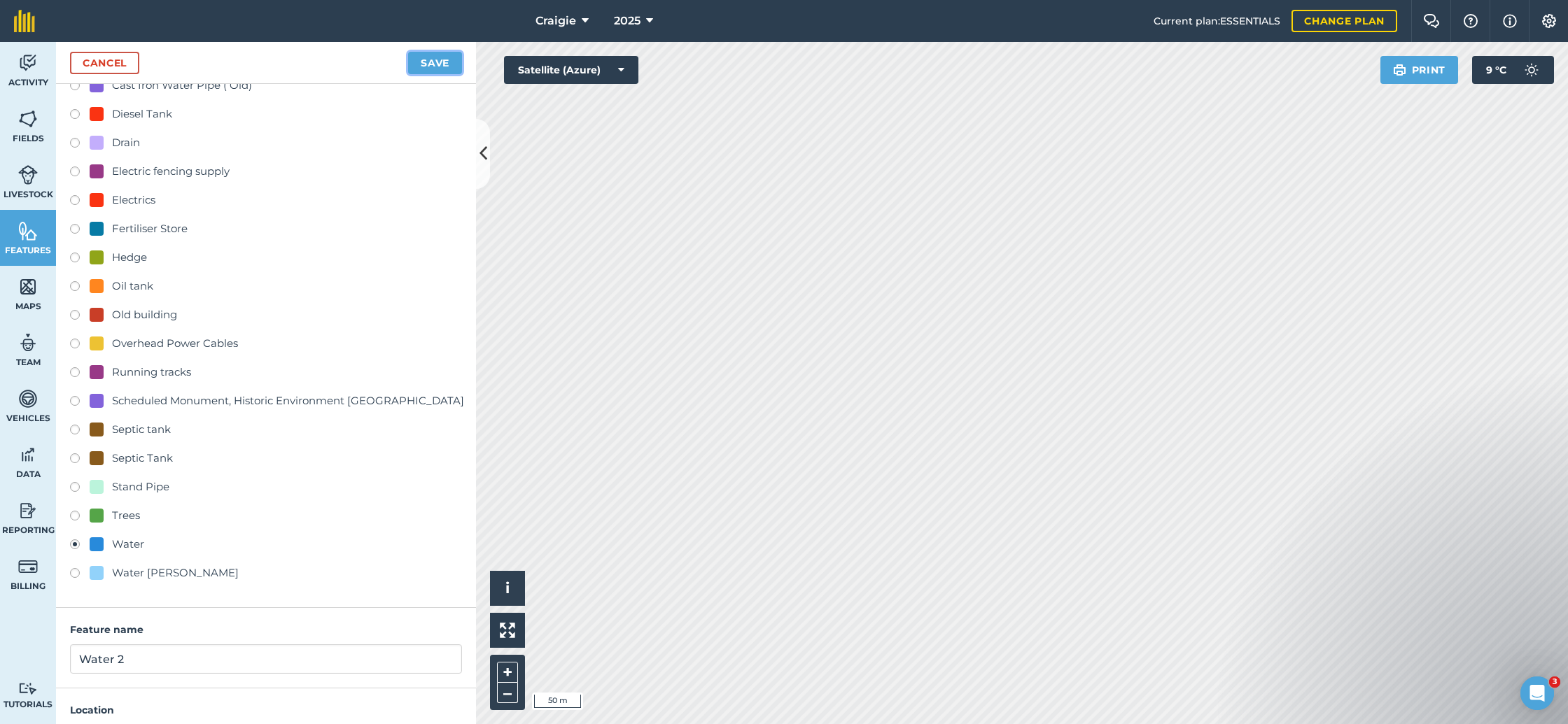
scroll to position [230, 0]
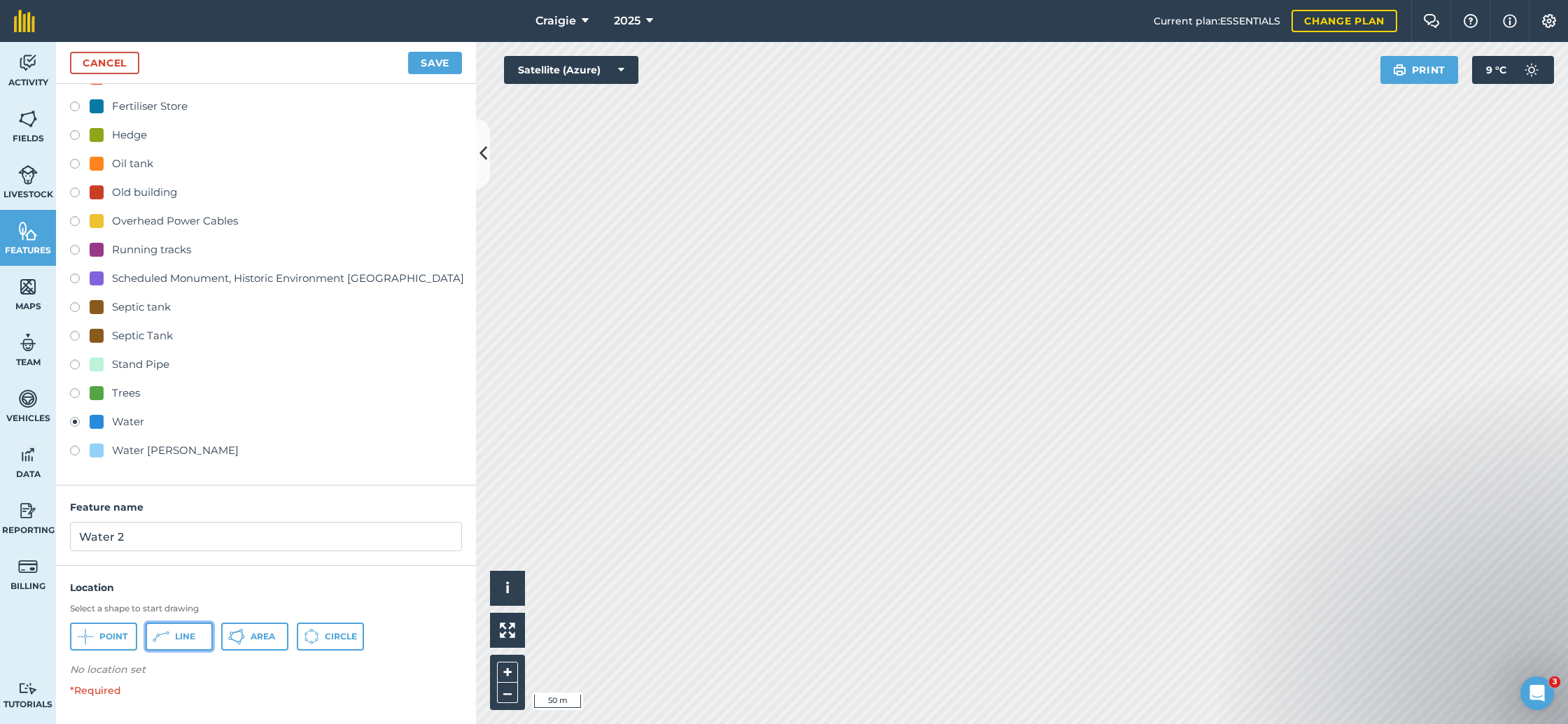
click at [181, 629] on button "Line" at bounding box center [179, 636] width 68 height 28
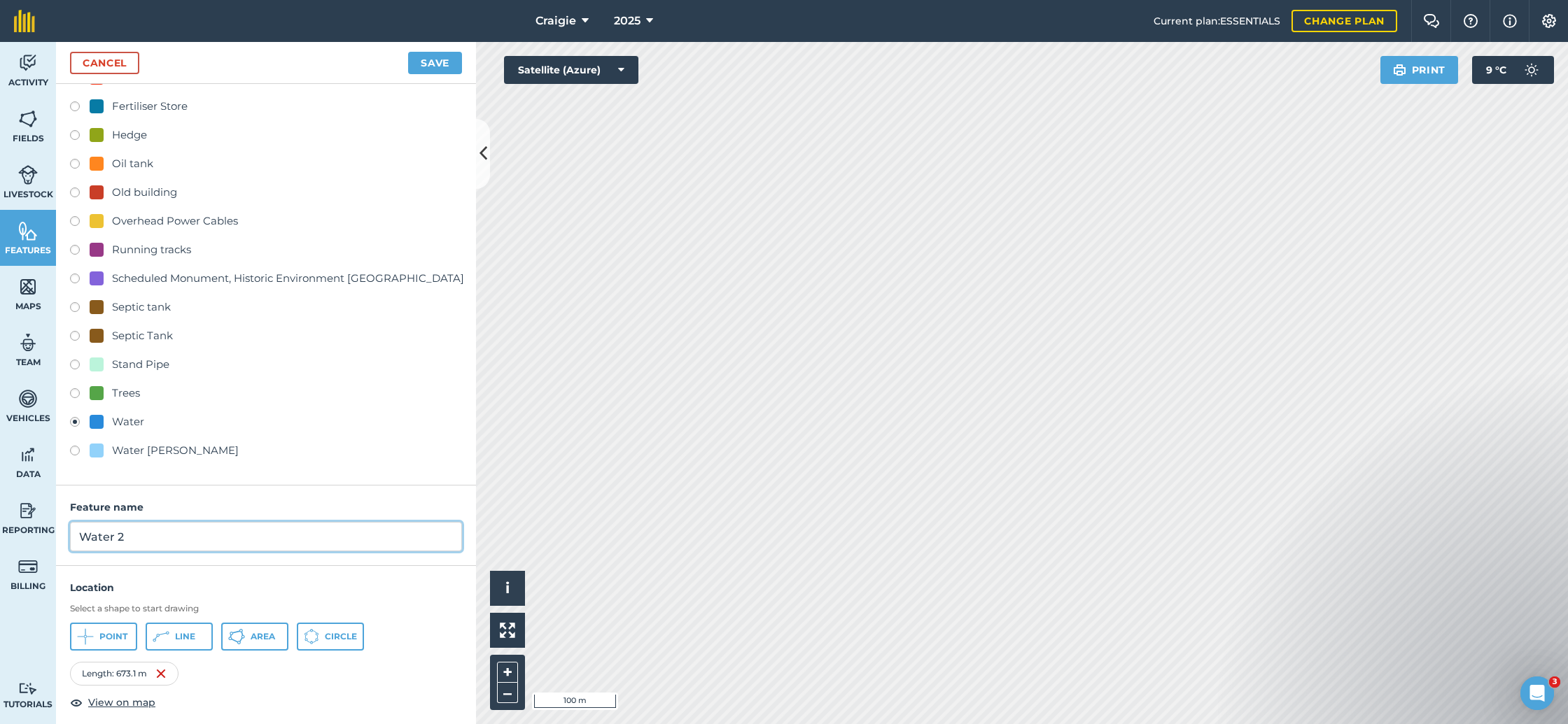
click at [119, 534] on input "Water 2" at bounding box center [266, 536] width 392 height 29
paste input "Mains water to cottages, according to Scottish Water"
type input "Mains water to cottages, according to Scottish Water"
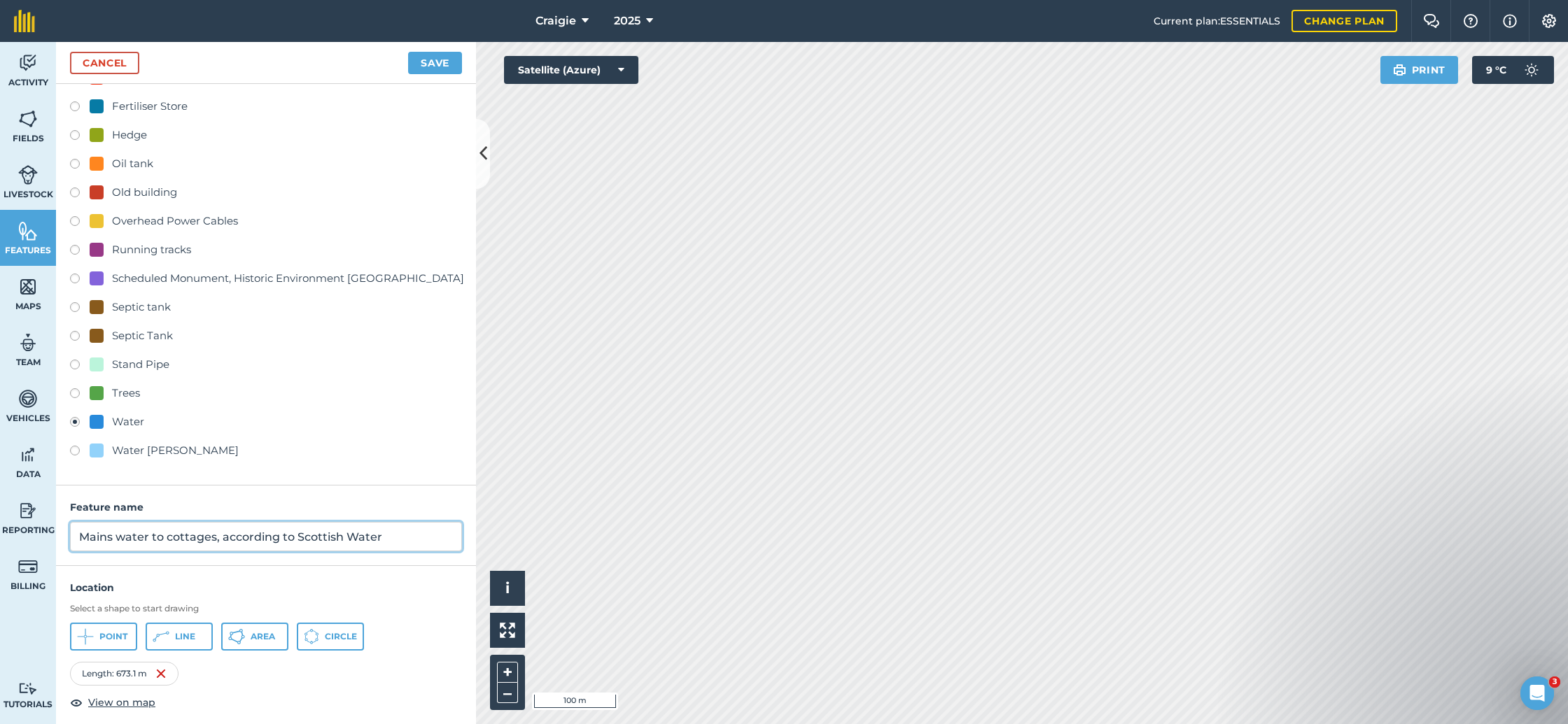
click at [408, 52] on button "Save" at bounding box center [435, 62] width 54 height 22
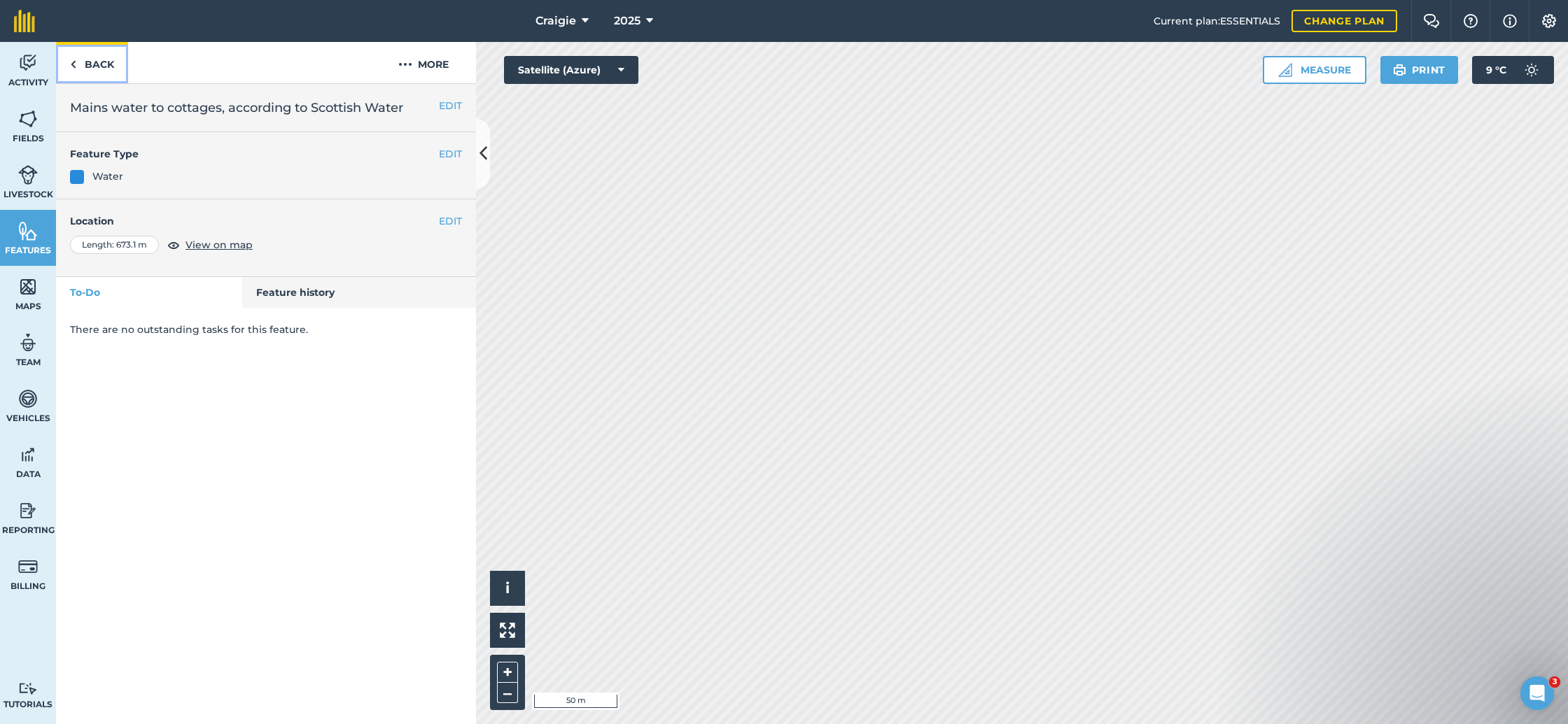
click at [106, 65] on link "Back" at bounding box center [91, 62] width 72 height 41
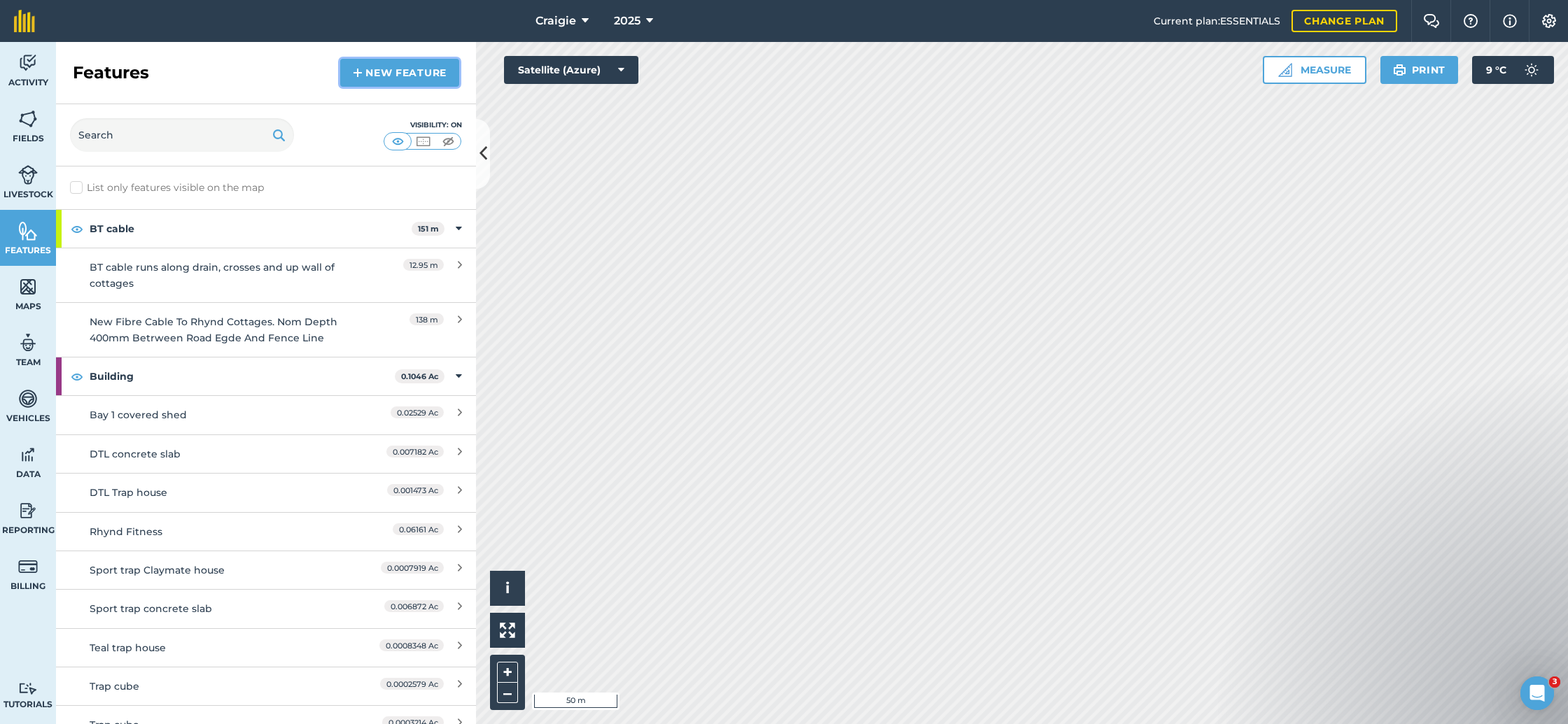
click at [396, 70] on link "New feature" at bounding box center [400, 73] width 119 height 28
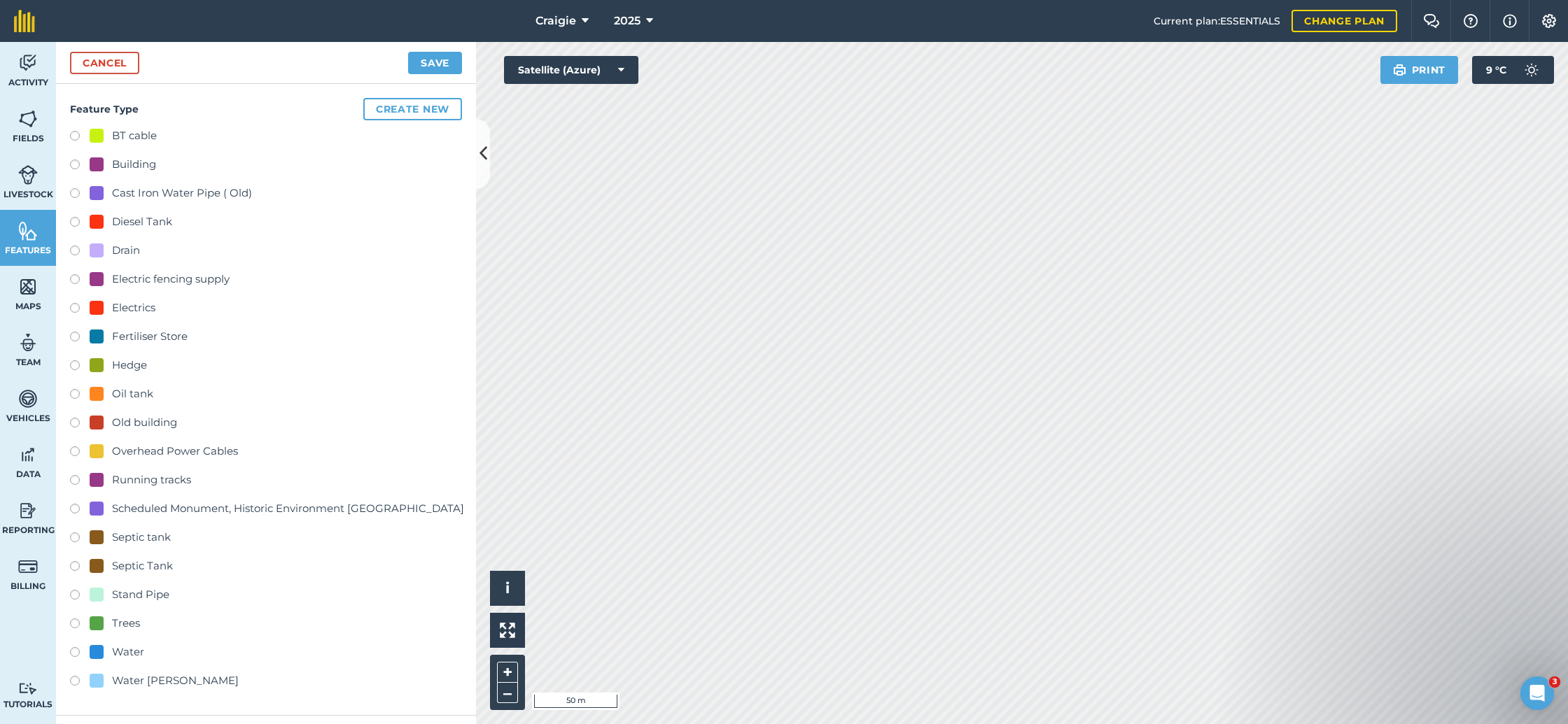
click at [113, 653] on div "Water" at bounding box center [128, 651] width 32 height 17
radio input "true"
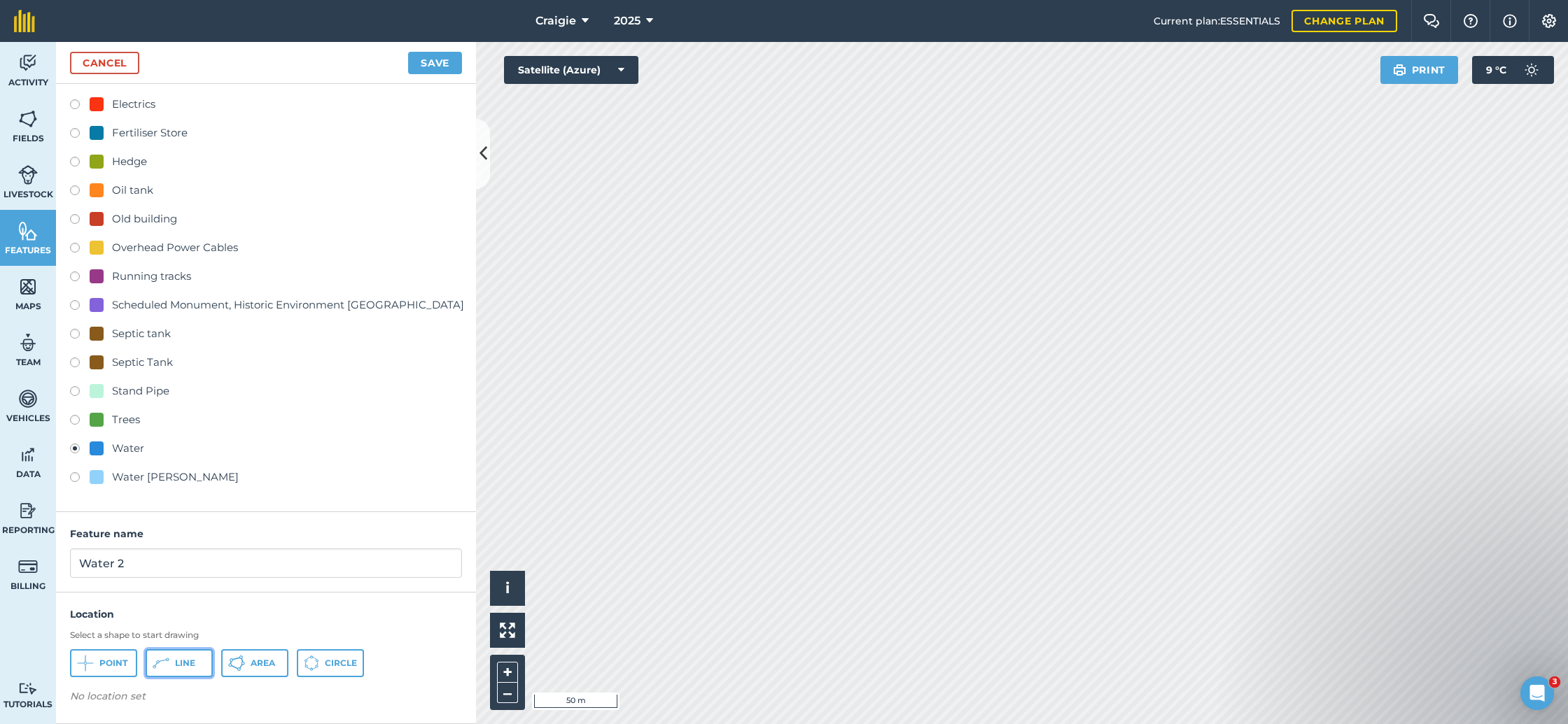
click at [189, 662] on span "Line" at bounding box center [185, 662] width 20 height 11
click at [113, 560] on input "Water 2" at bounding box center [266, 563] width 392 height 29
paste input "Mains water to cottages, according to Scottish Water"
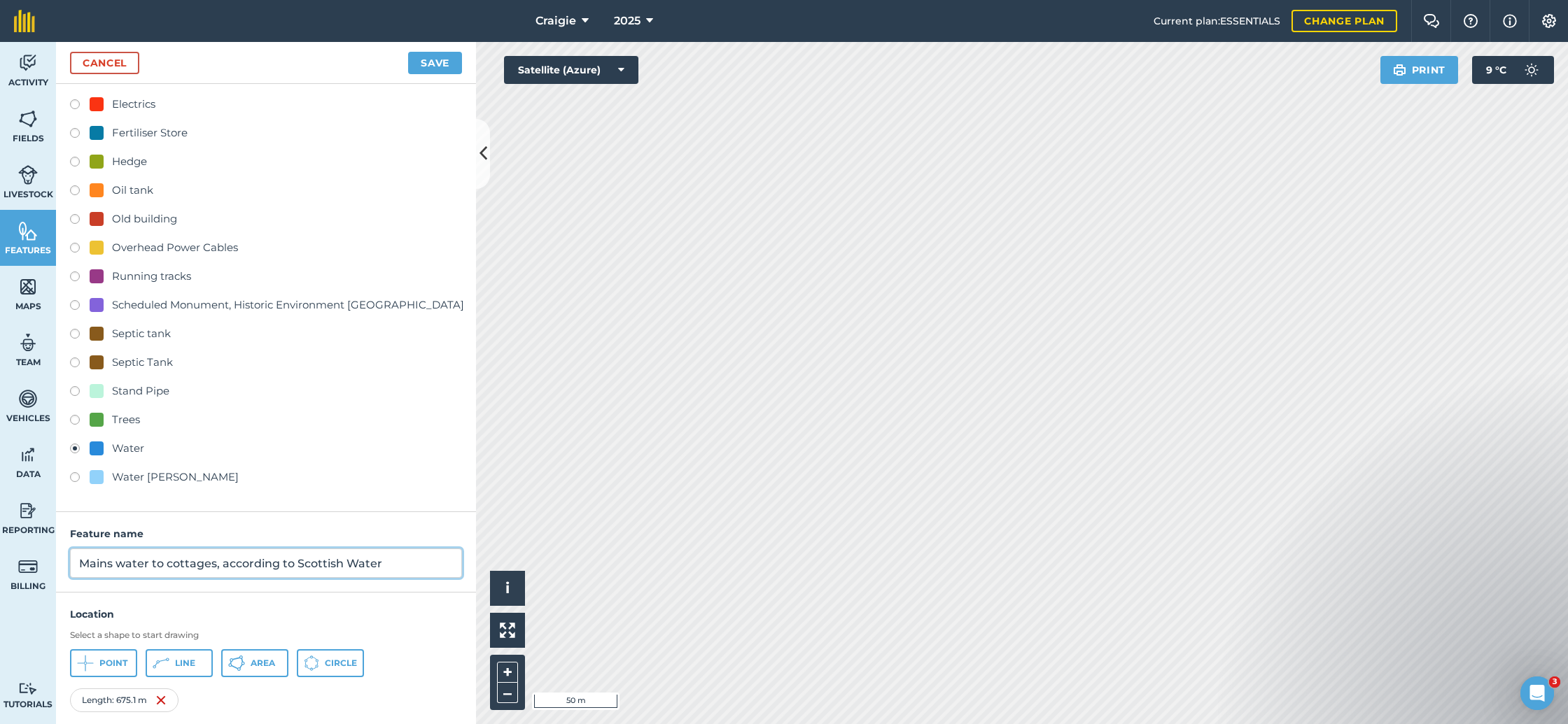
type input "Mains water to cottages, according to Scottish Water"
click at [452, 72] on button "Save" at bounding box center [435, 62] width 54 height 22
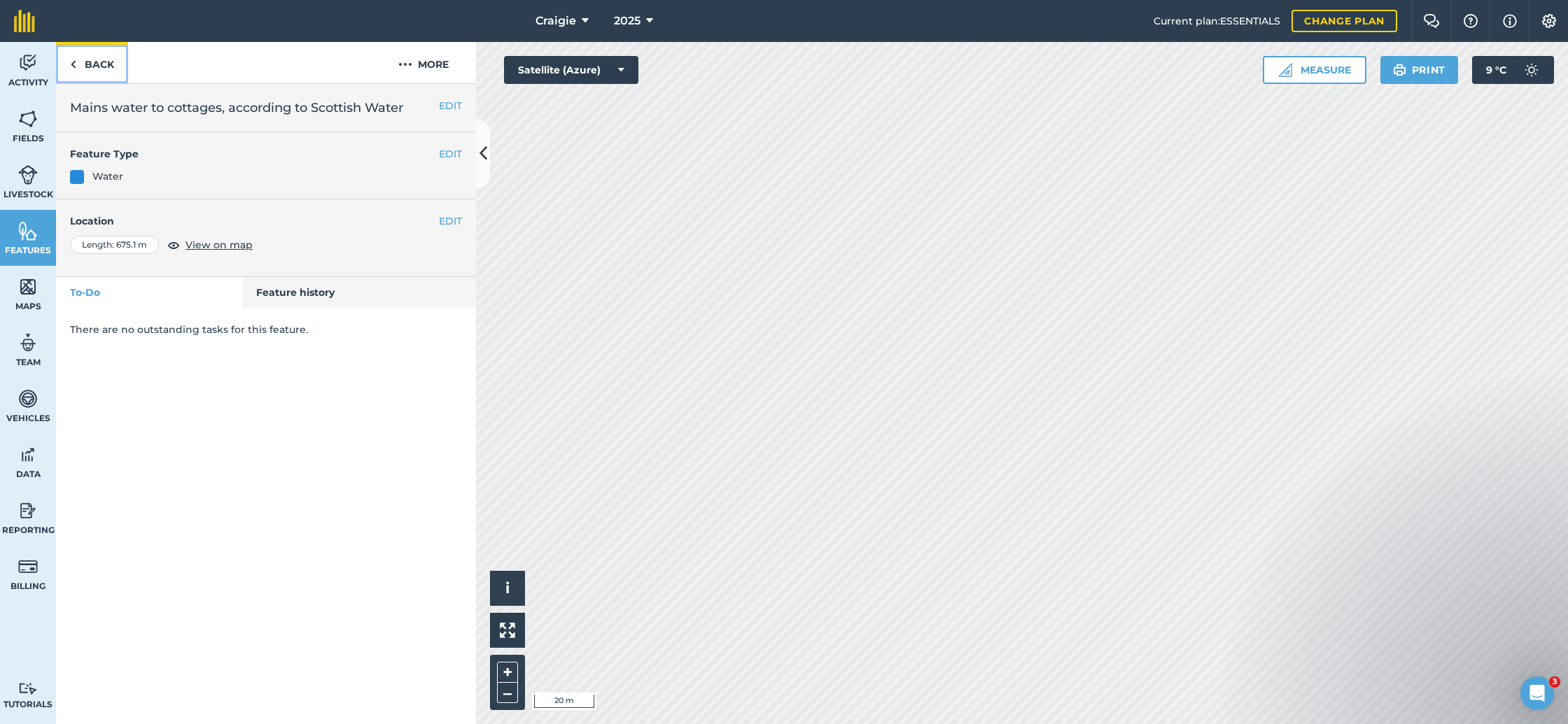
click at [99, 57] on link "Back" at bounding box center [91, 62] width 72 height 41
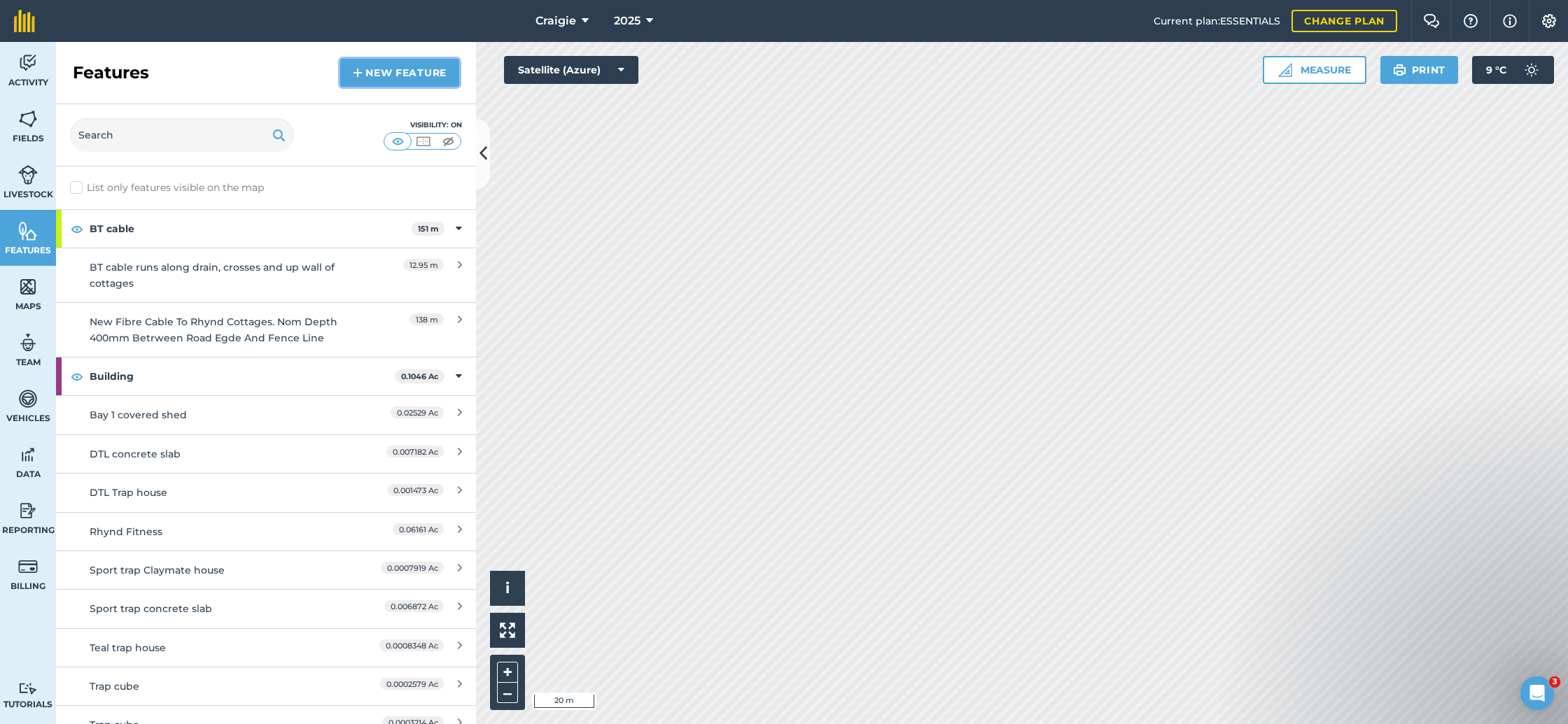
click at [425, 73] on link "New feature" at bounding box center [400, 73] width 119 height 28
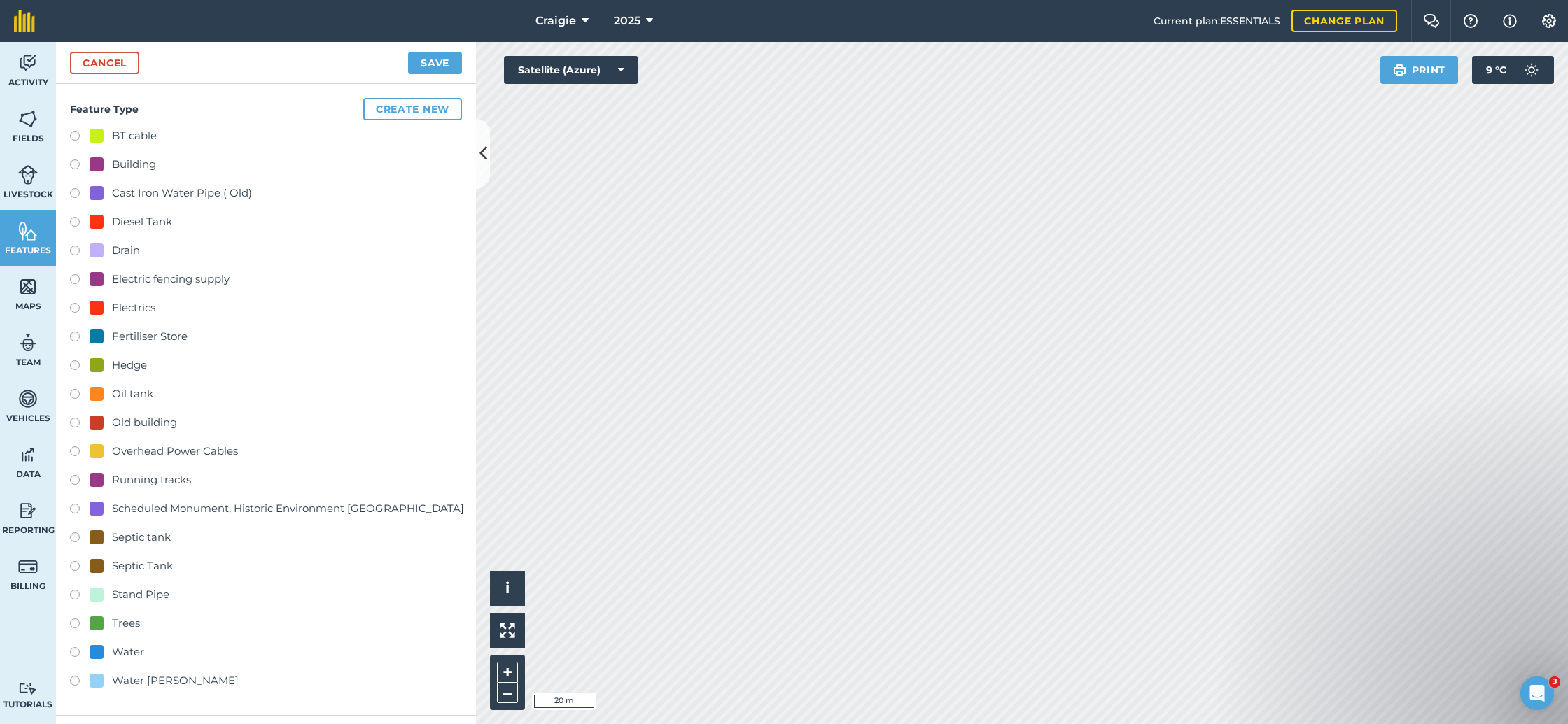
click at [123, 652] on div "Water" at bounding box center [128, 651] width 32 height 17
radio input "true"
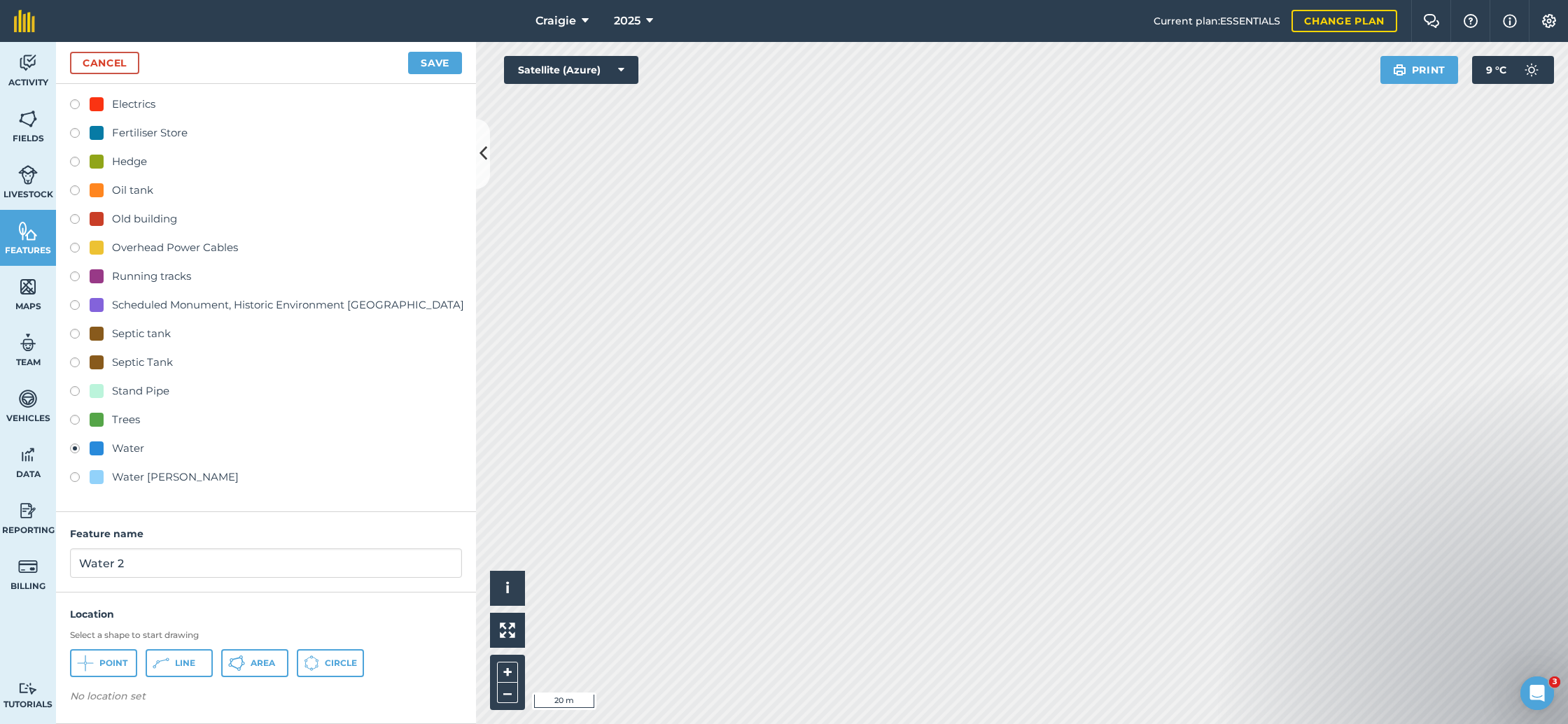
scroll to position [203, 0]
click at [162, 657] on icon at bounding box center [160, 663] width 17 height 17
click at [116, 564] on input "Water 2" at bounding box center [266, 564] width 392 height 29
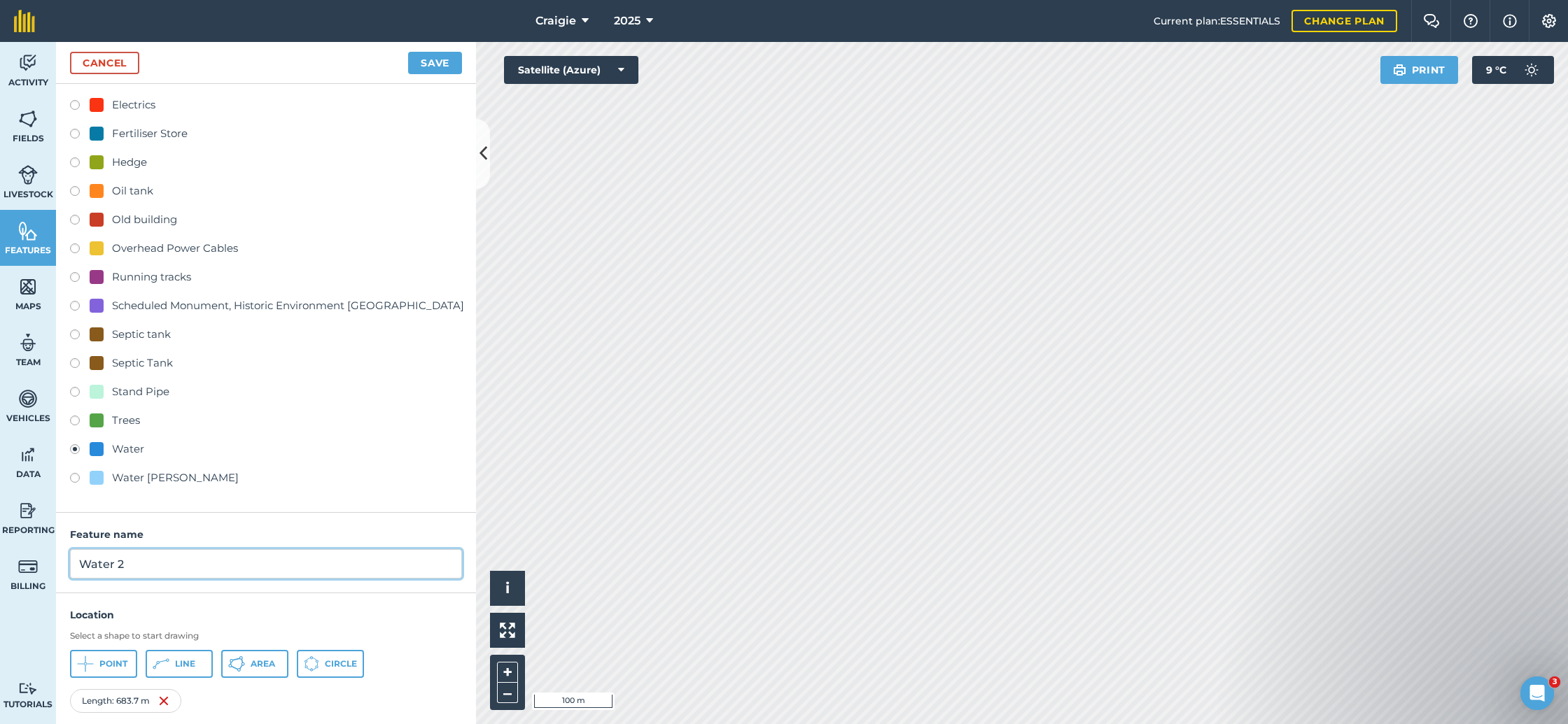
paste input "Mains water to cottages, according to Scottish Water"
type input "Mains water to cottages, according to Scottish Water"
click at [443, 62] on button "Save" at bounding box center [435, 62] width 54 height 22
